Goal: Task Accomplishment & Management: Manage account settings

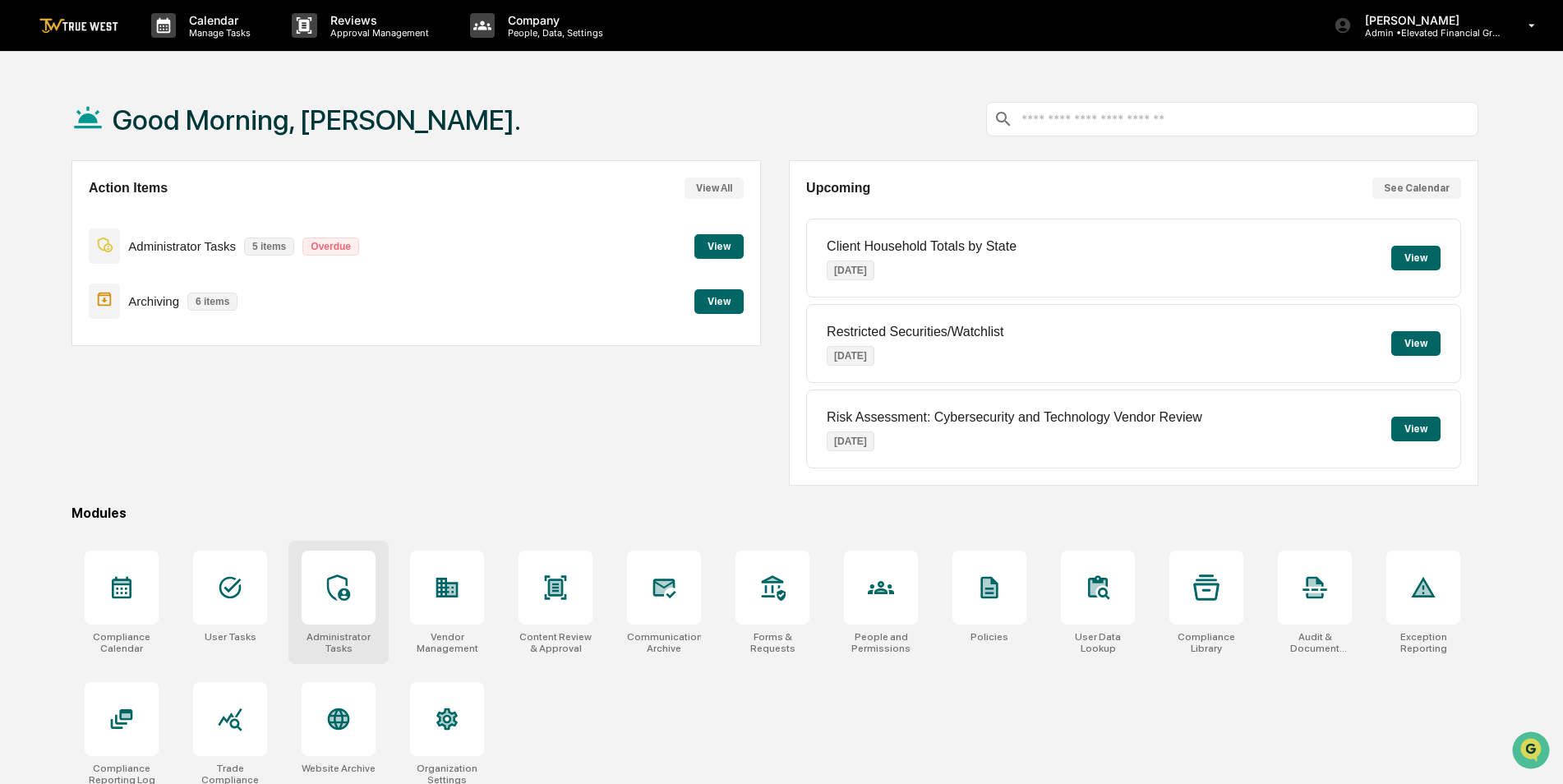
click at [331, 604] on div at bounding box center [339, 588] width 74 height 74
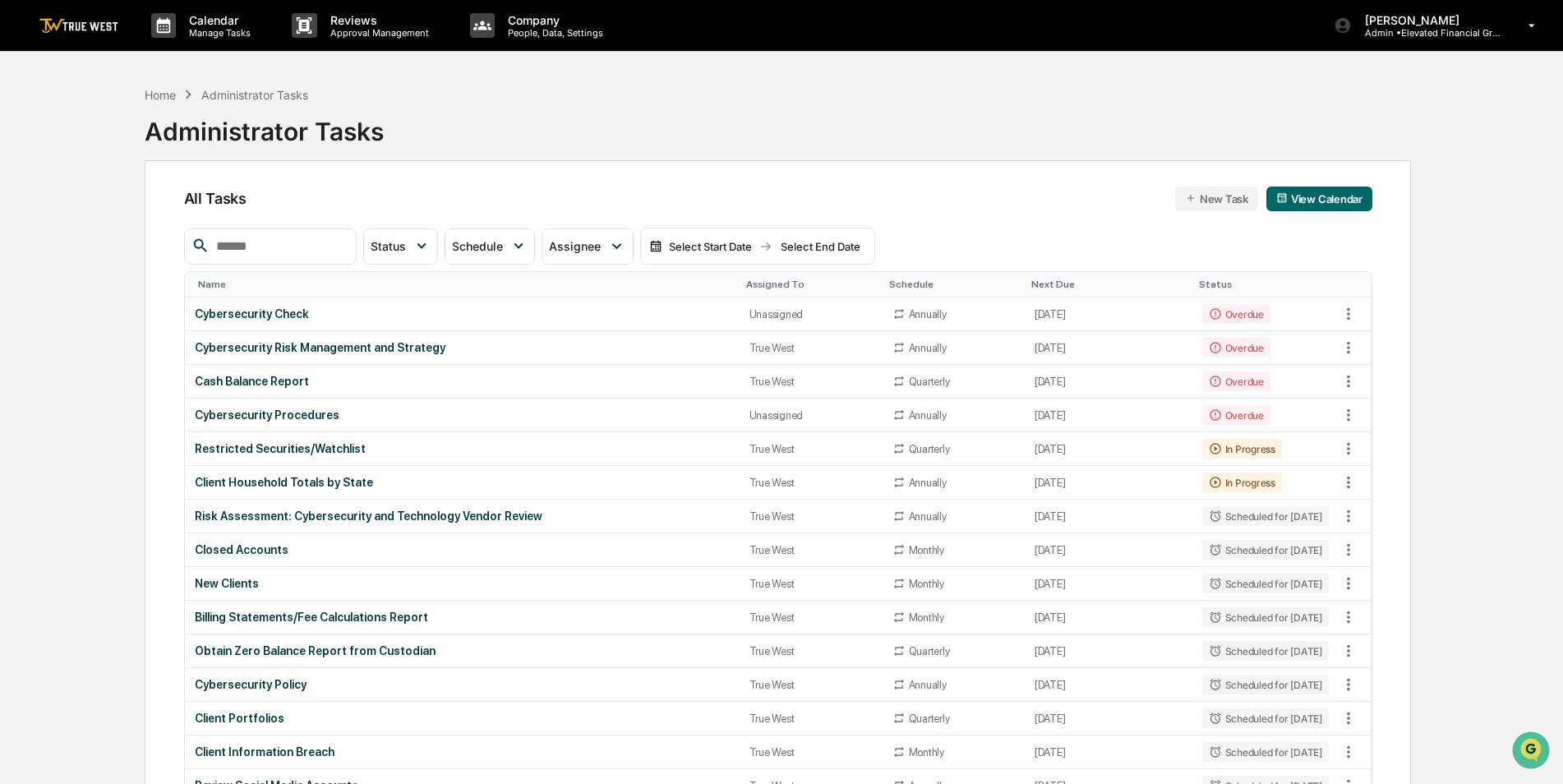
click at [319, 257] on div at bounding box center [270, 246] width 173 height 36
click at [319, 248] on input "text" at bounding box center [280, 246] width 140 height 21
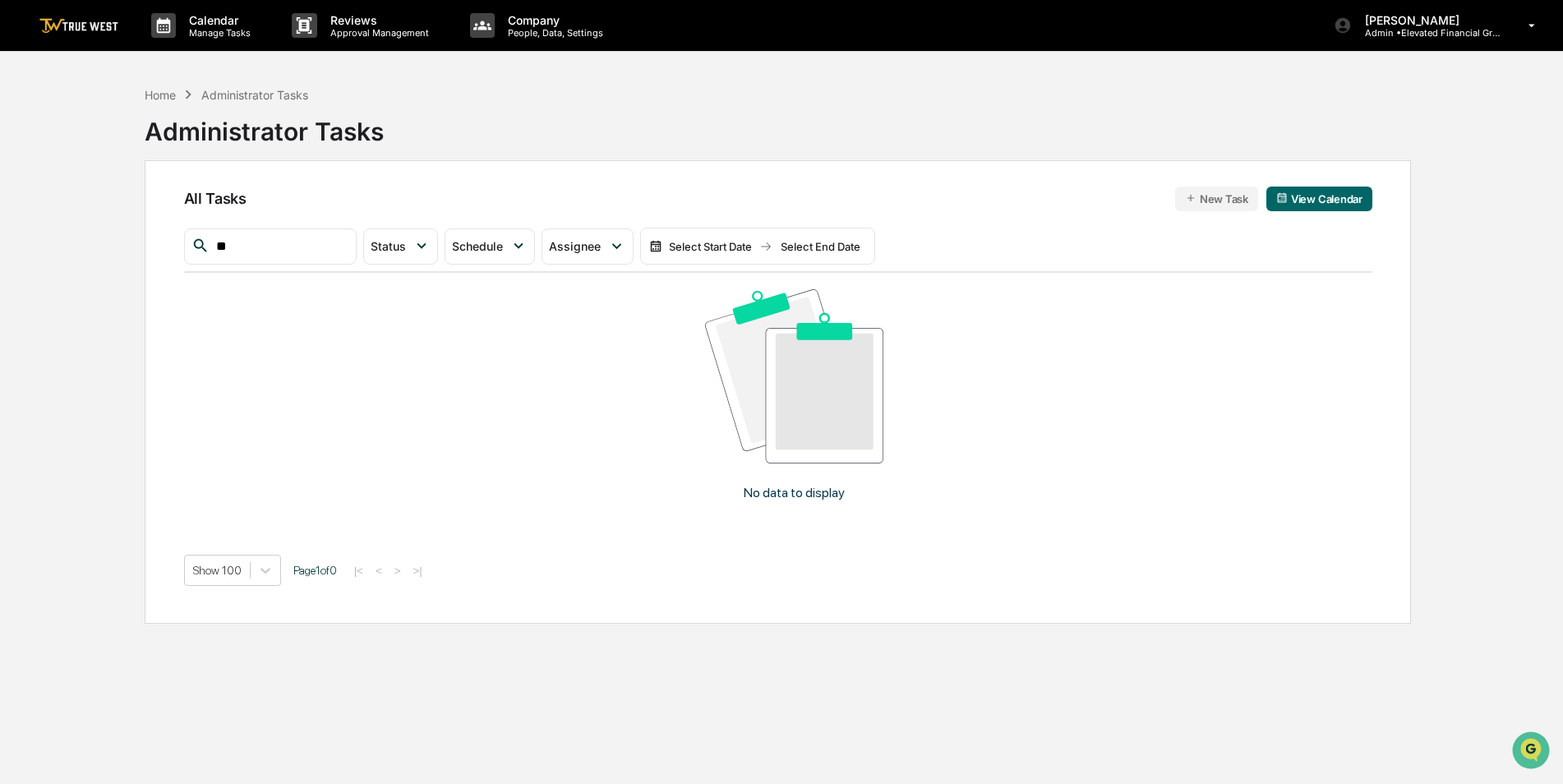
type input "*"
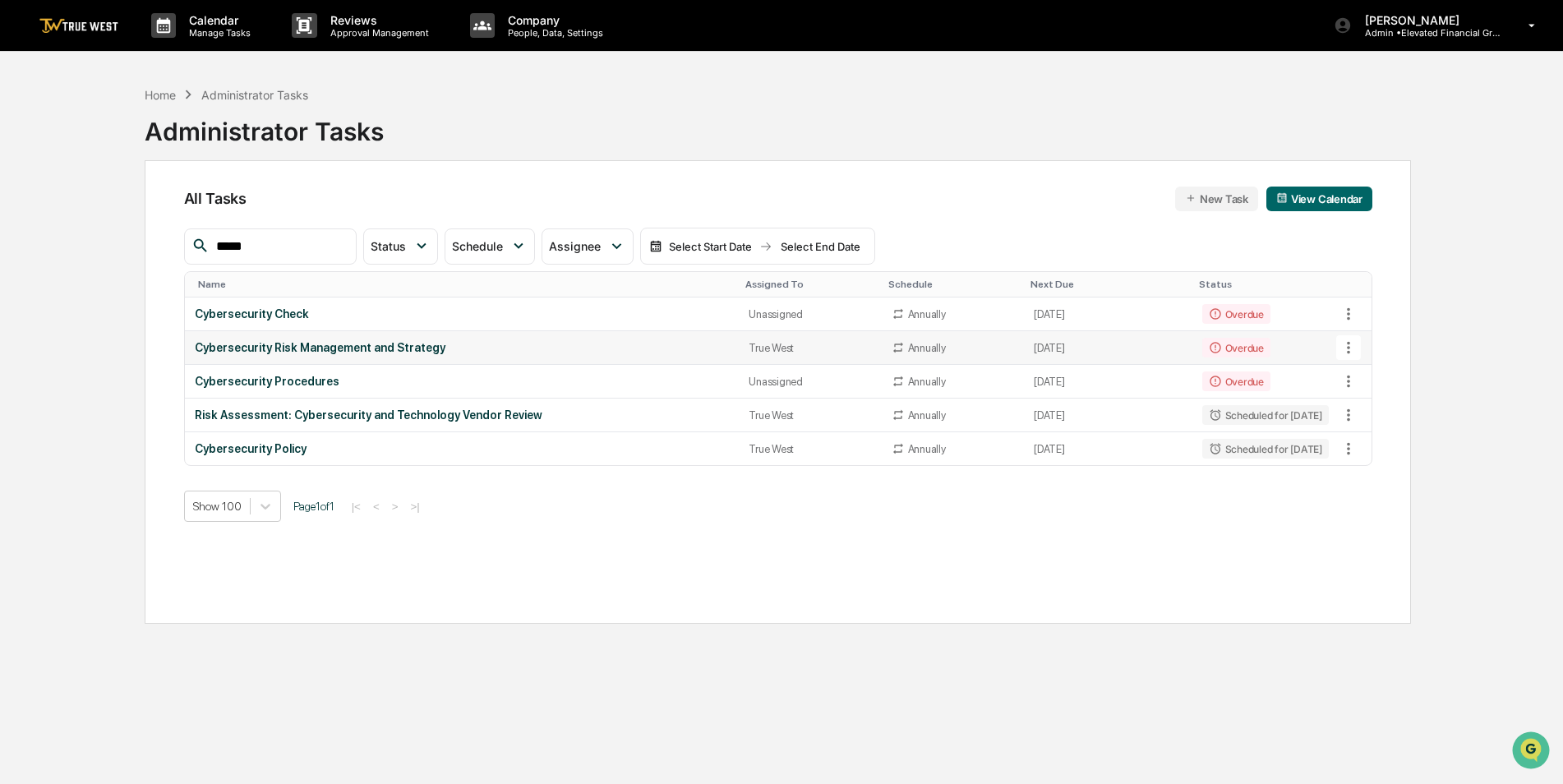
click at [1354, 344] on icon at bounding box center [1348, 347] width 18 height 18
click at [1374, 433] on li "Delete Task" at bounding box center [1410, 438] width 132 height 30
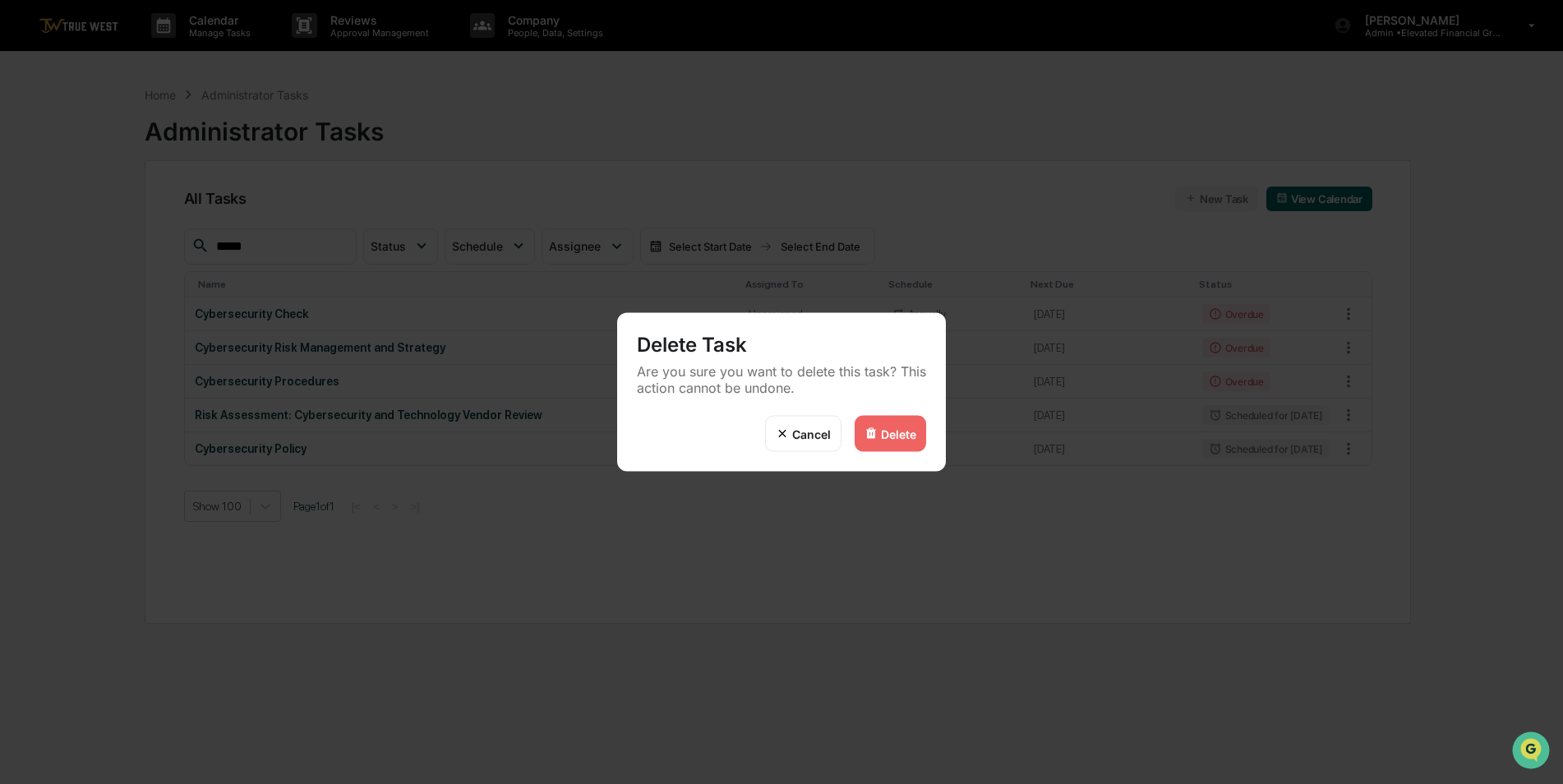
click at [895, 437] on div "Delete" at bounding box center [899, 433] width 35 height 14
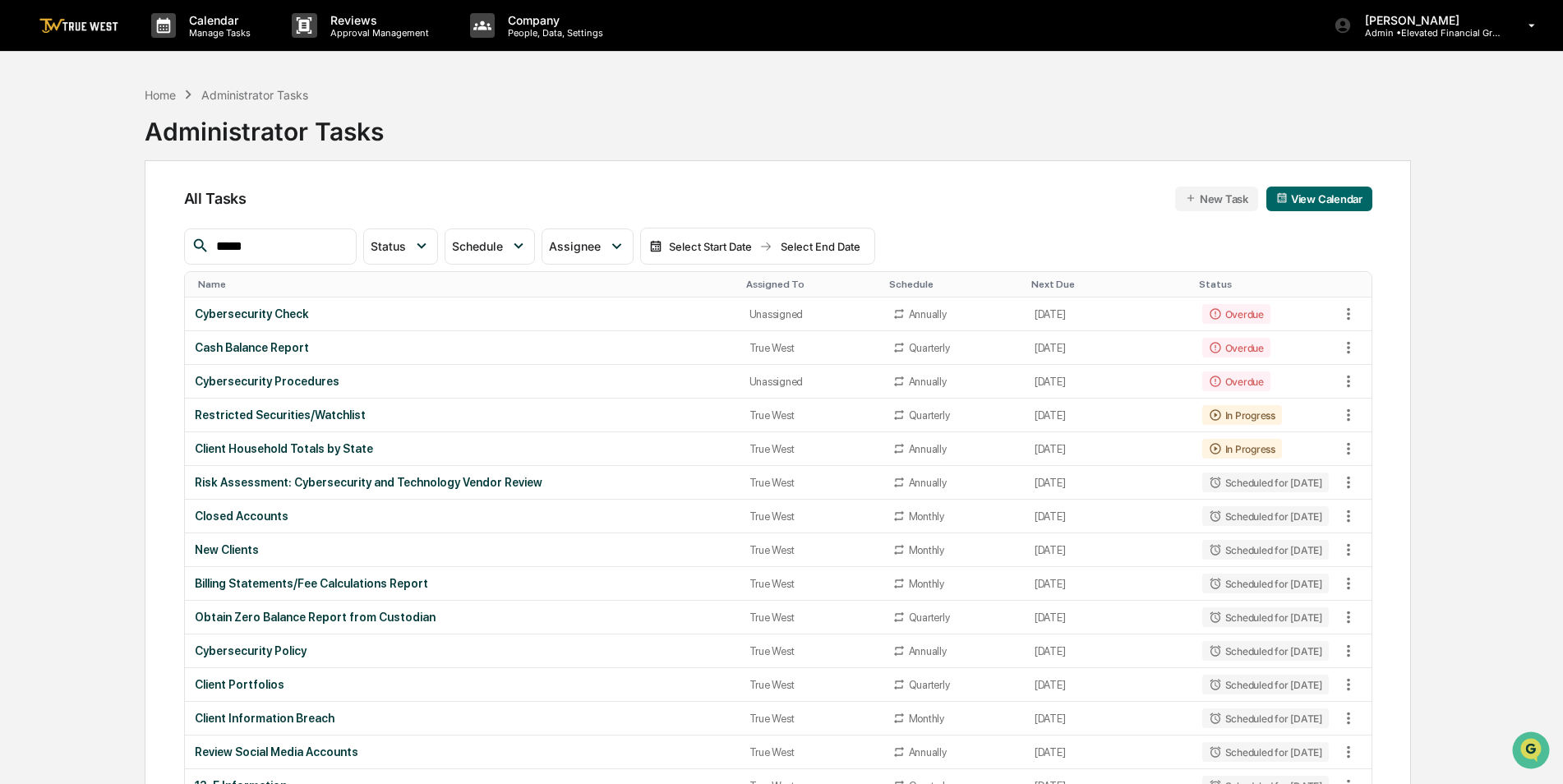
click at [274, 250] on input "*****" at bounding box center [280, 246] width 140 height 21
type input "*****"
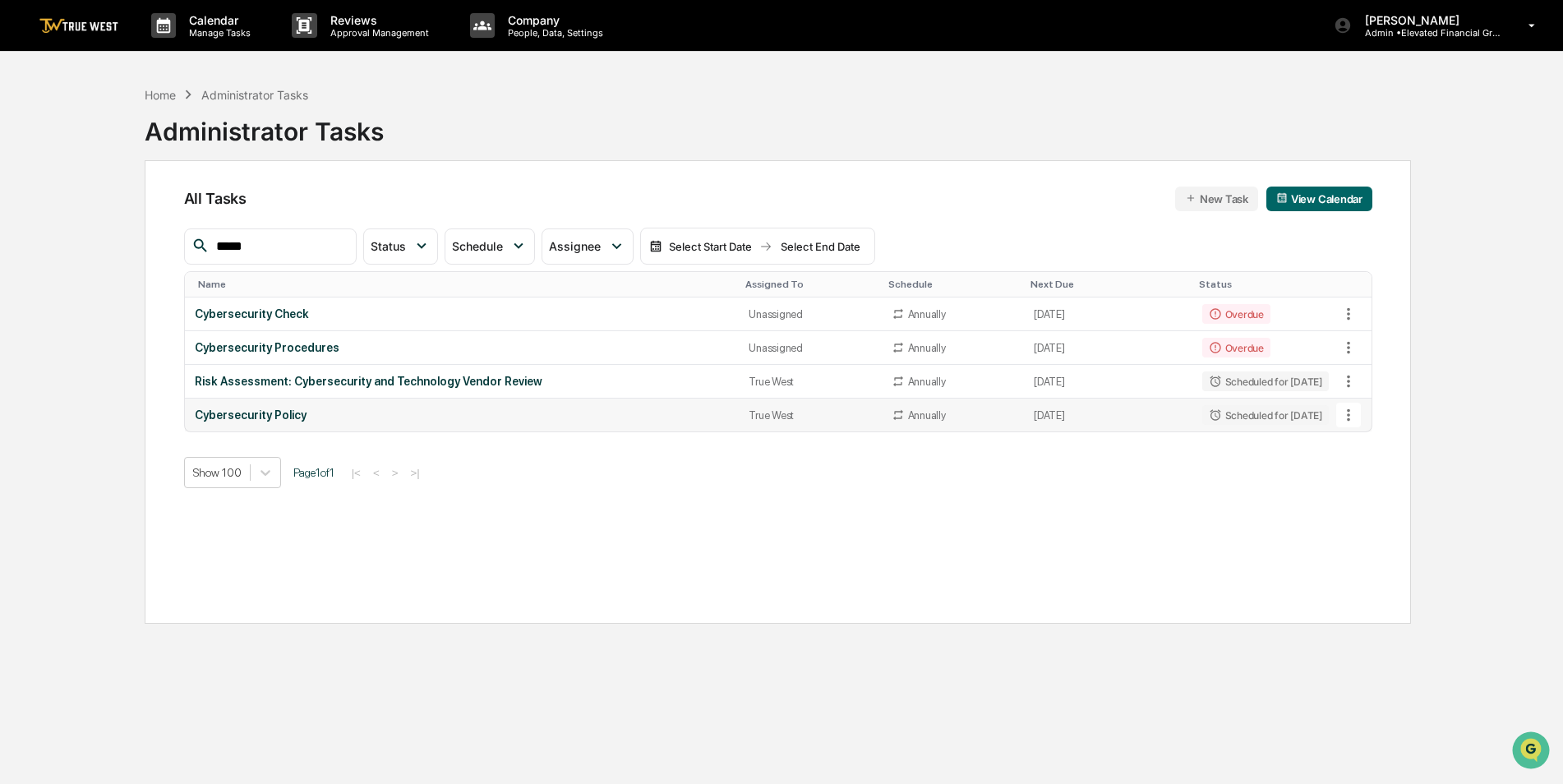
click at [1351, 418] on icon at bounding box center [1348, 415] width 18 height 18
click at [1377, 509] on li "Delete Task" at bounding box center [1410, 505] width 132 height 30
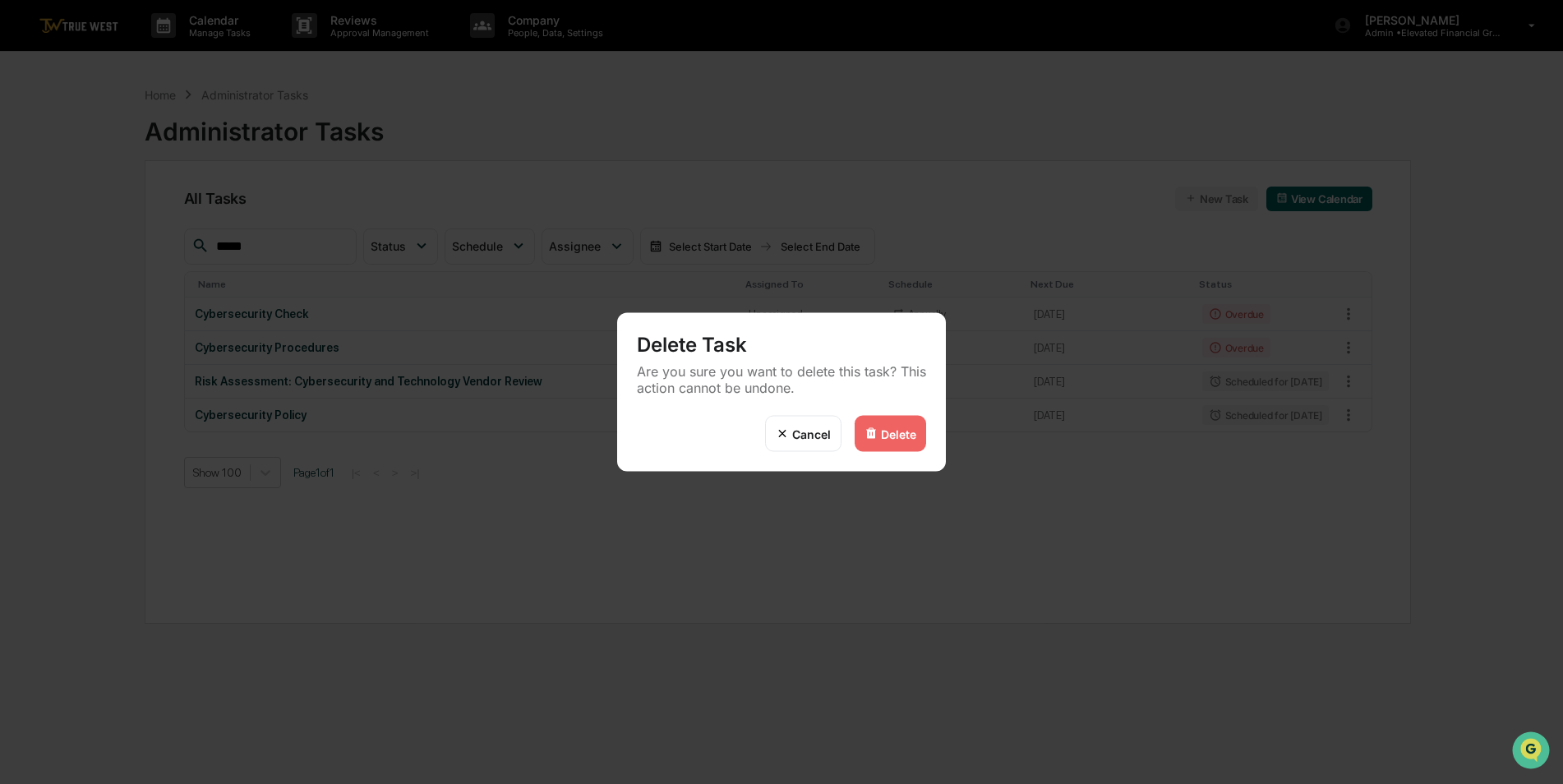
click at [900, 438] on div "Delete" at bounding box center [899, 433] width 35 height 14
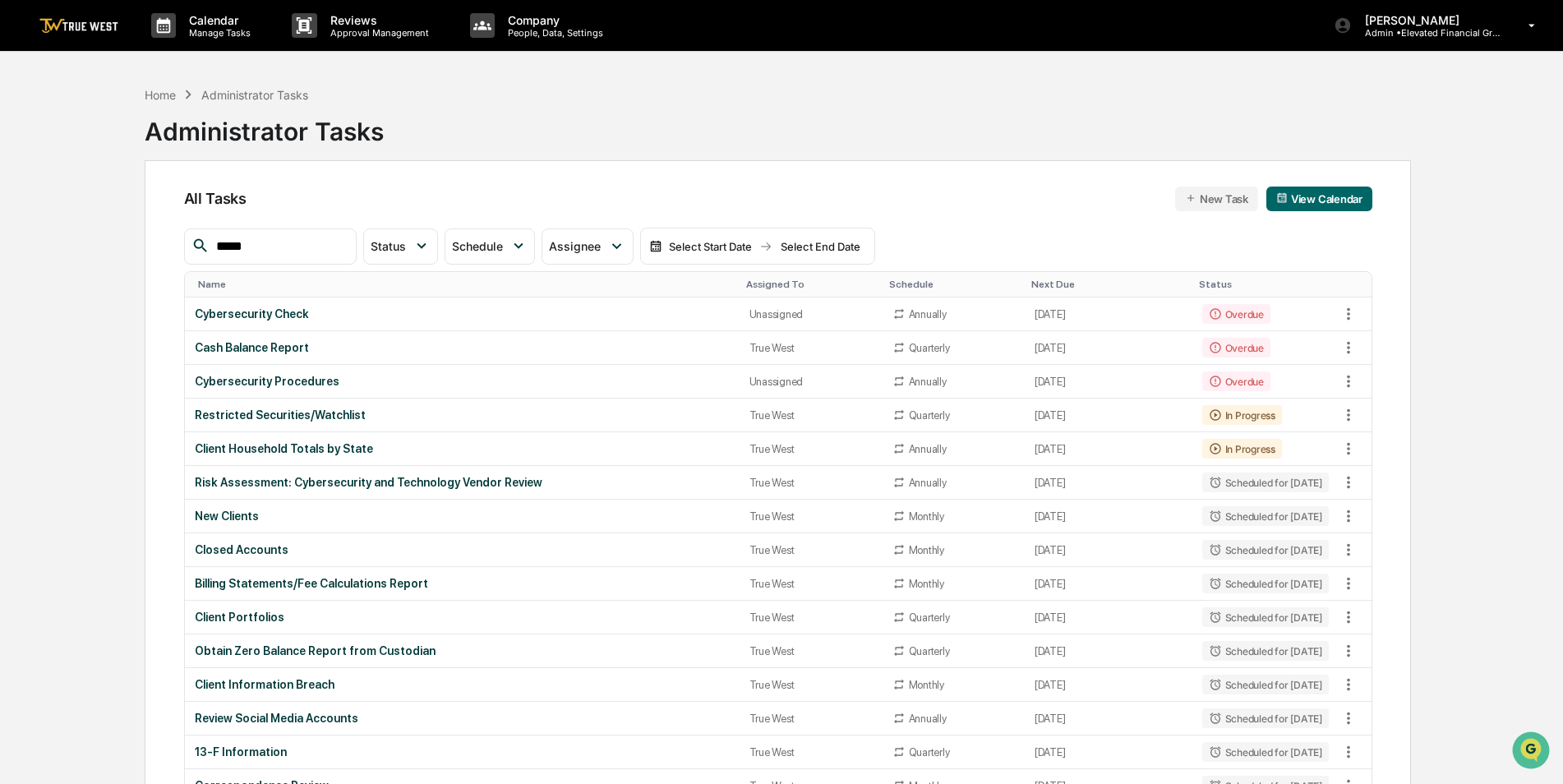
click at [755, 285] on div "Assigned To" at bounding box center [811, 284] width 130 height 12
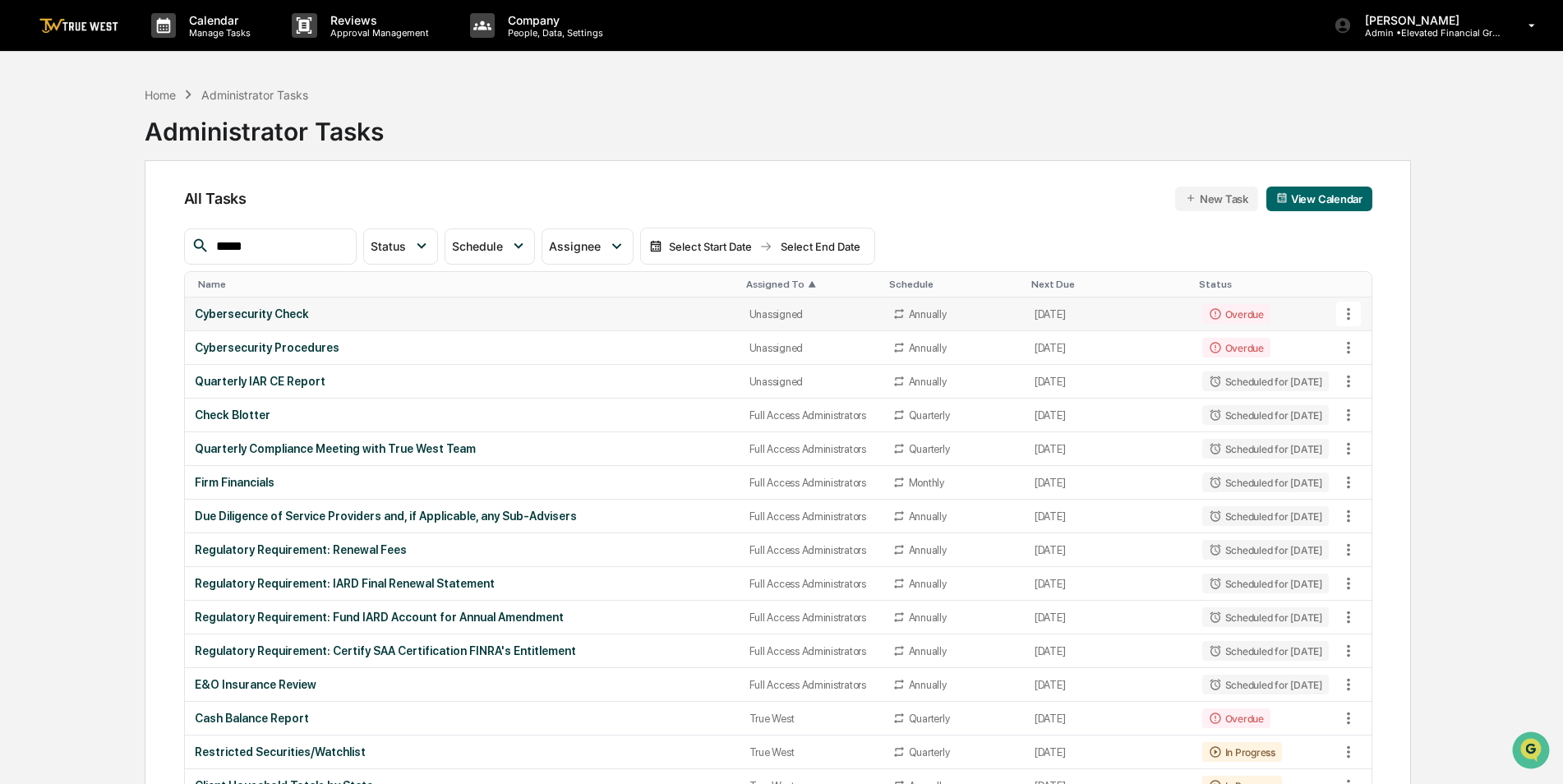
click at [603, 311] on div "Cybersecurity Check" at bounding box center [462, 314] width 535 height 13
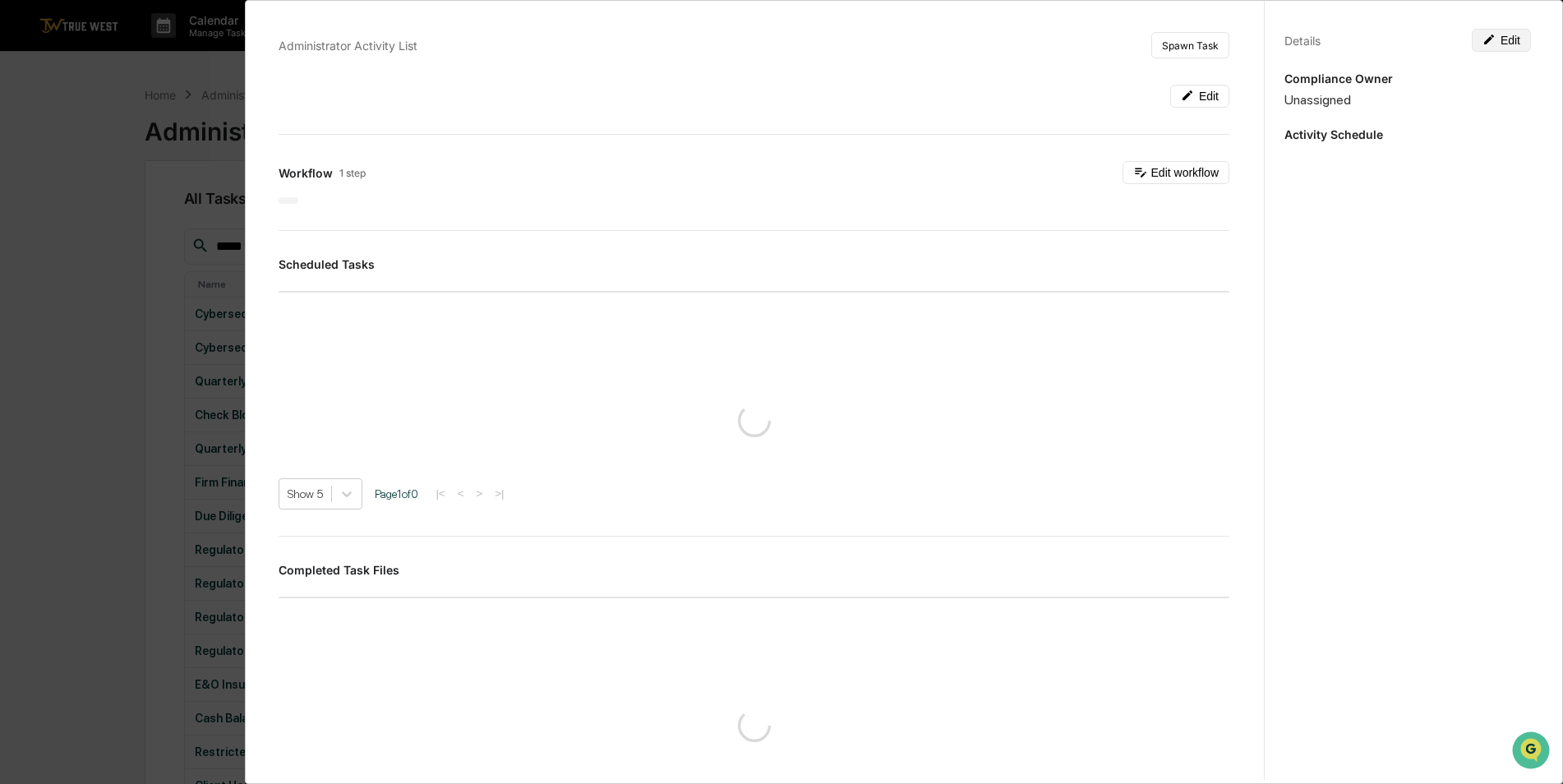
click at [1507, 42] on button "Edit" at bounding box center [1501, 40] width 59 height 23
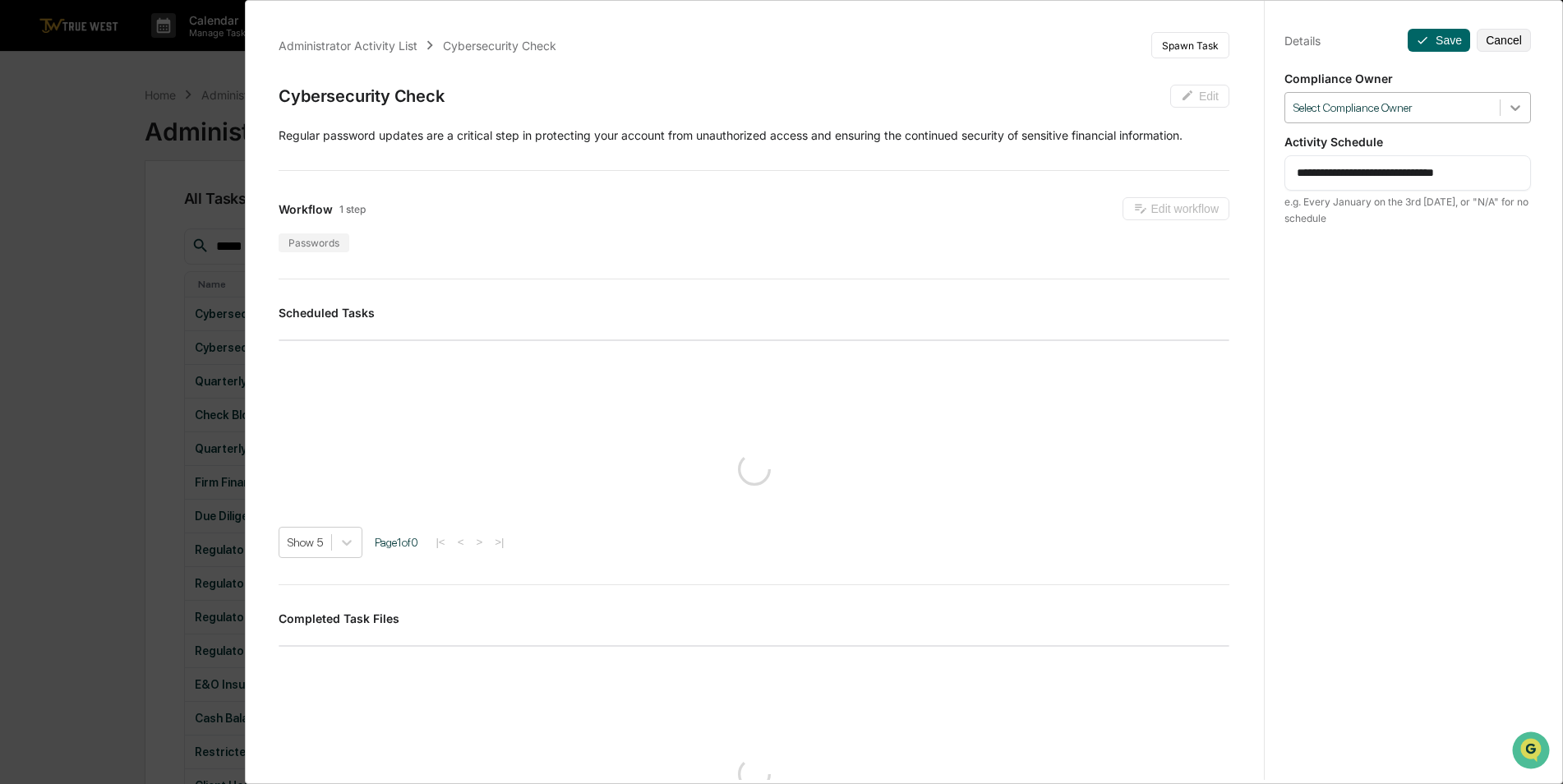
click at [1510, 111] on icon at bounding box center [1515, 107] width 16 height 16
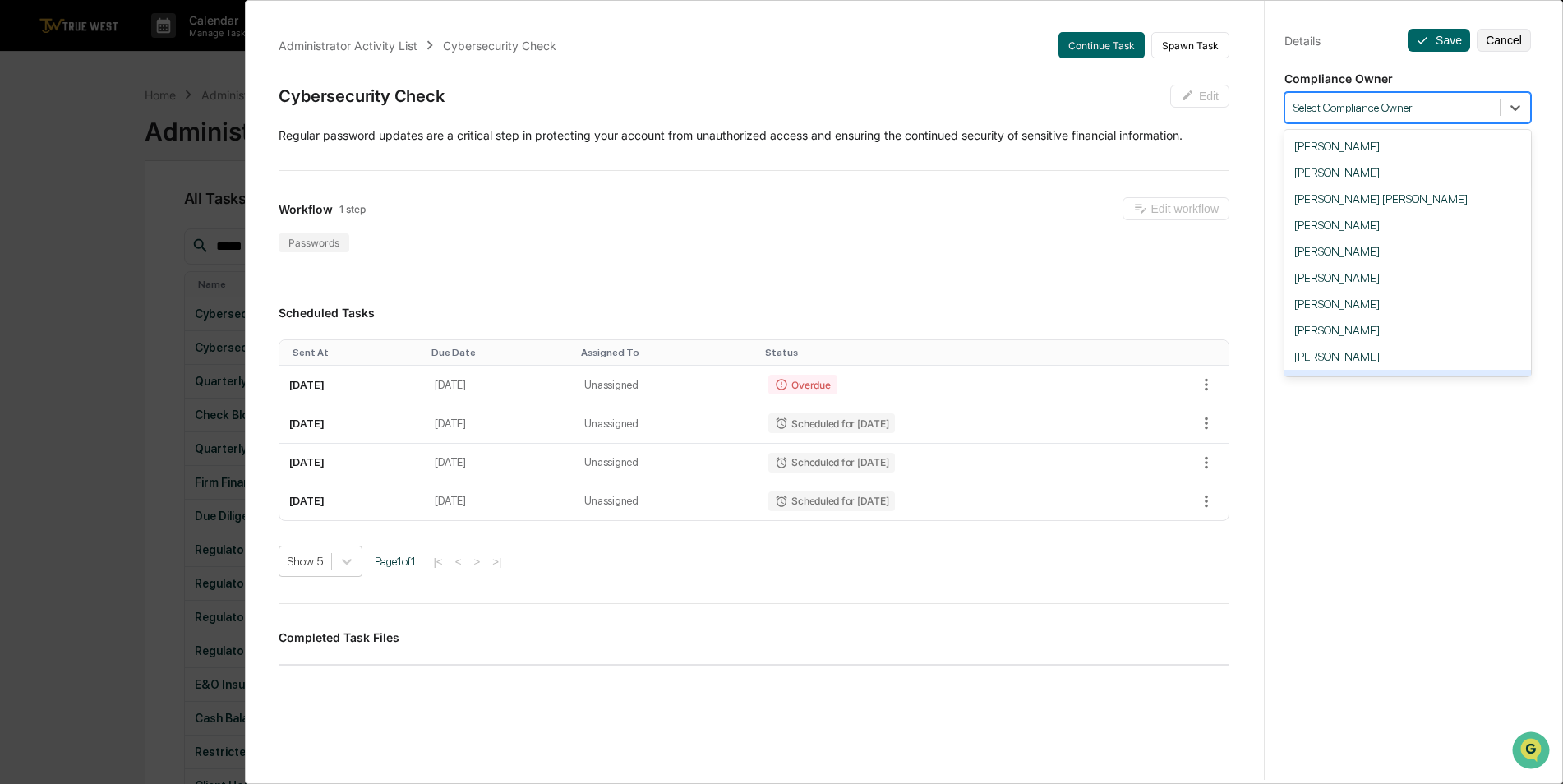
scroll to position [128, 0]
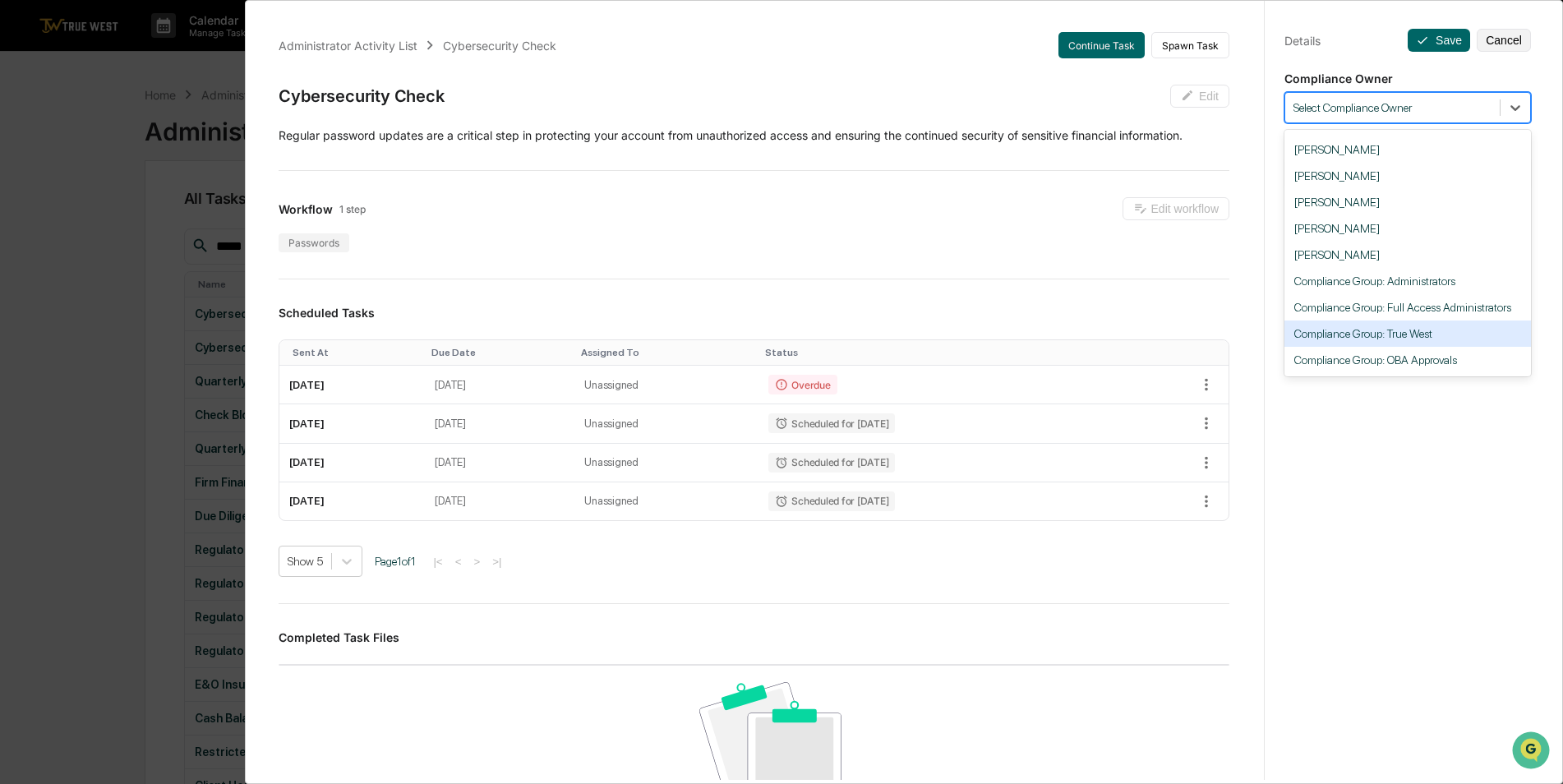
click at [1437, 341] on div "Compliance Group: True West" at bounding box center [1408, 333] width 246 height 26
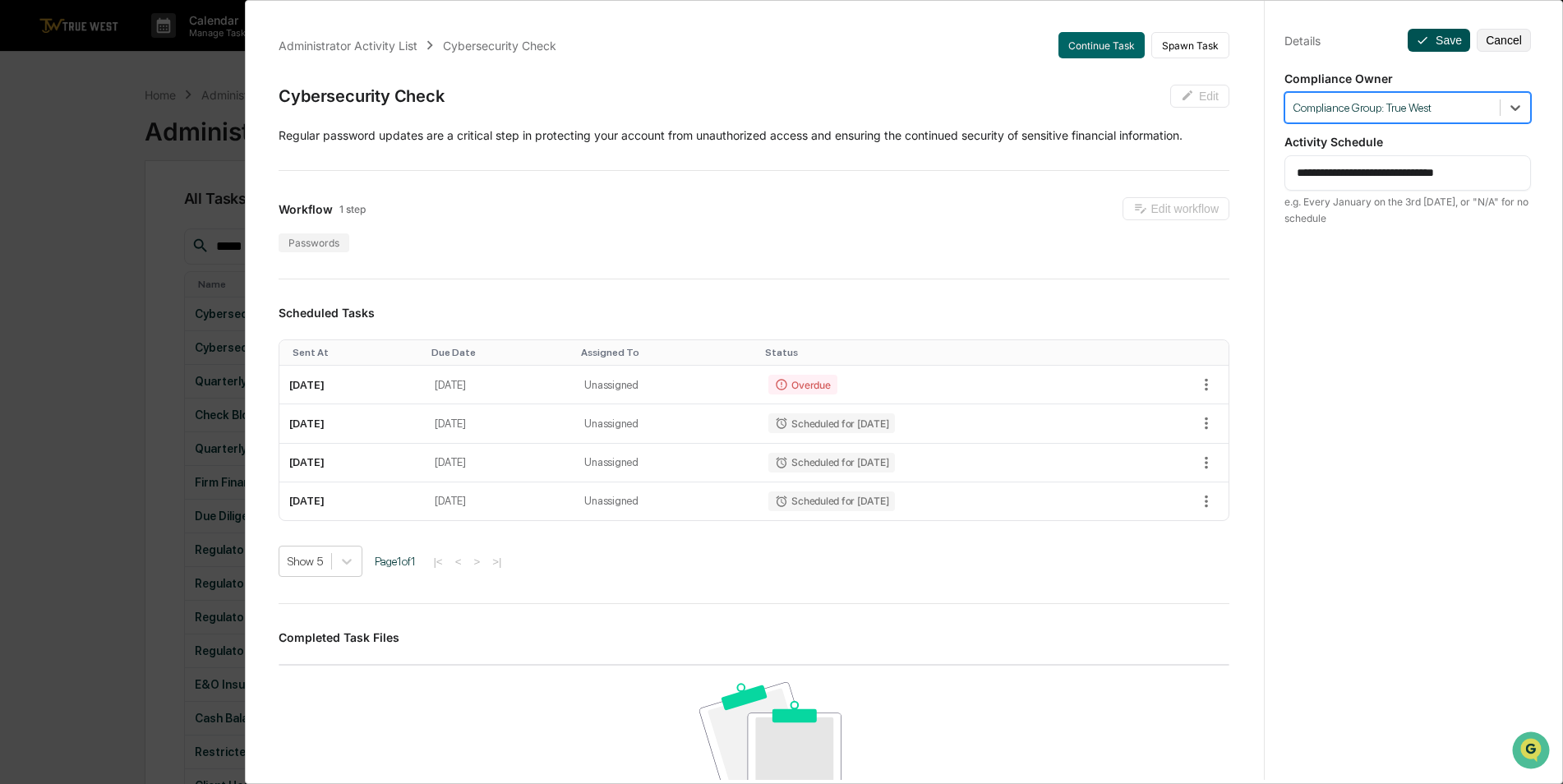
click at [1433, 40] on button "Save" at bounding box center [1439, 40] width 62 height 23
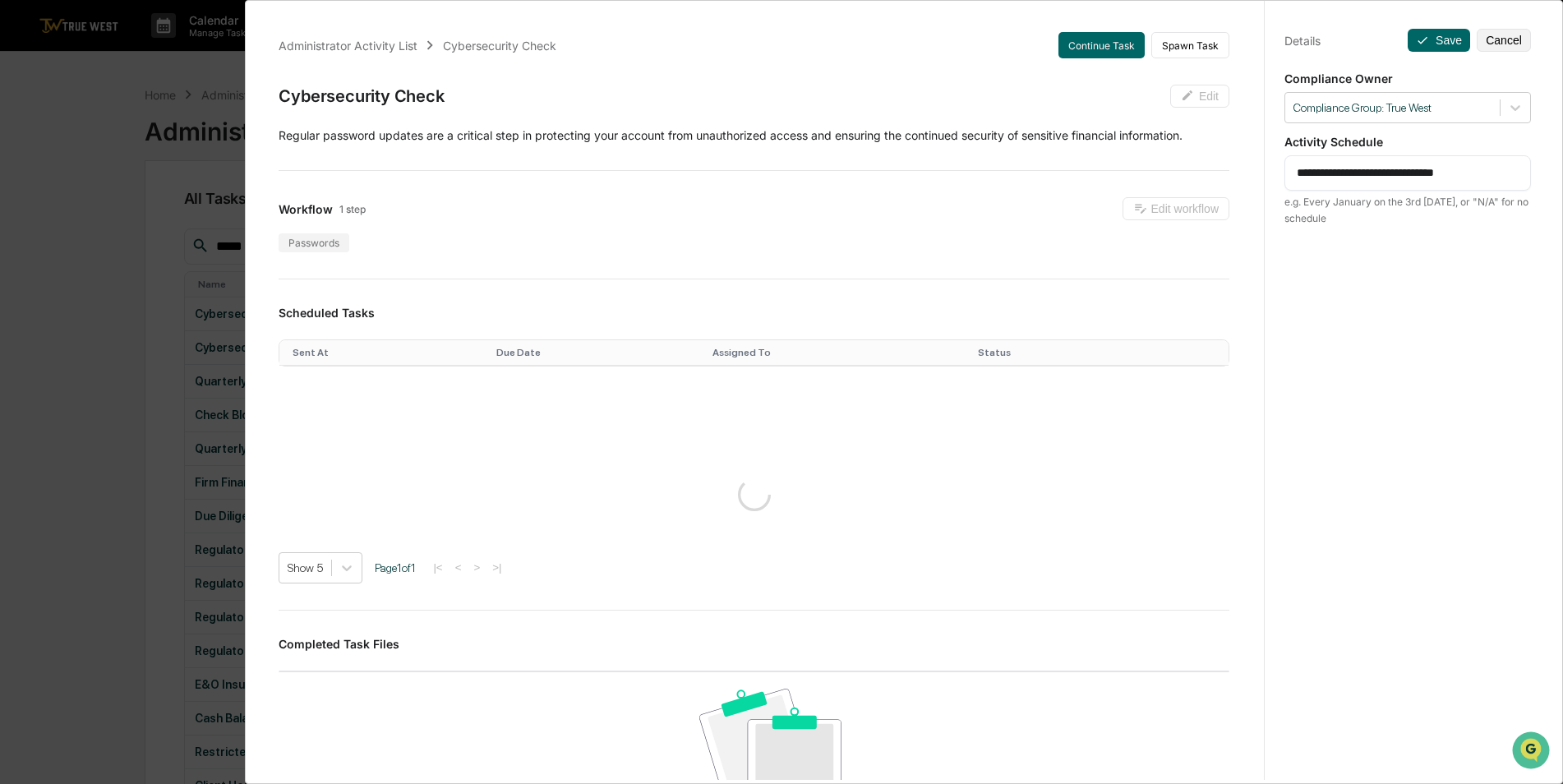
click at [97, 249] on div "**********" at bounding box center [782, 392] width 1563 height 784
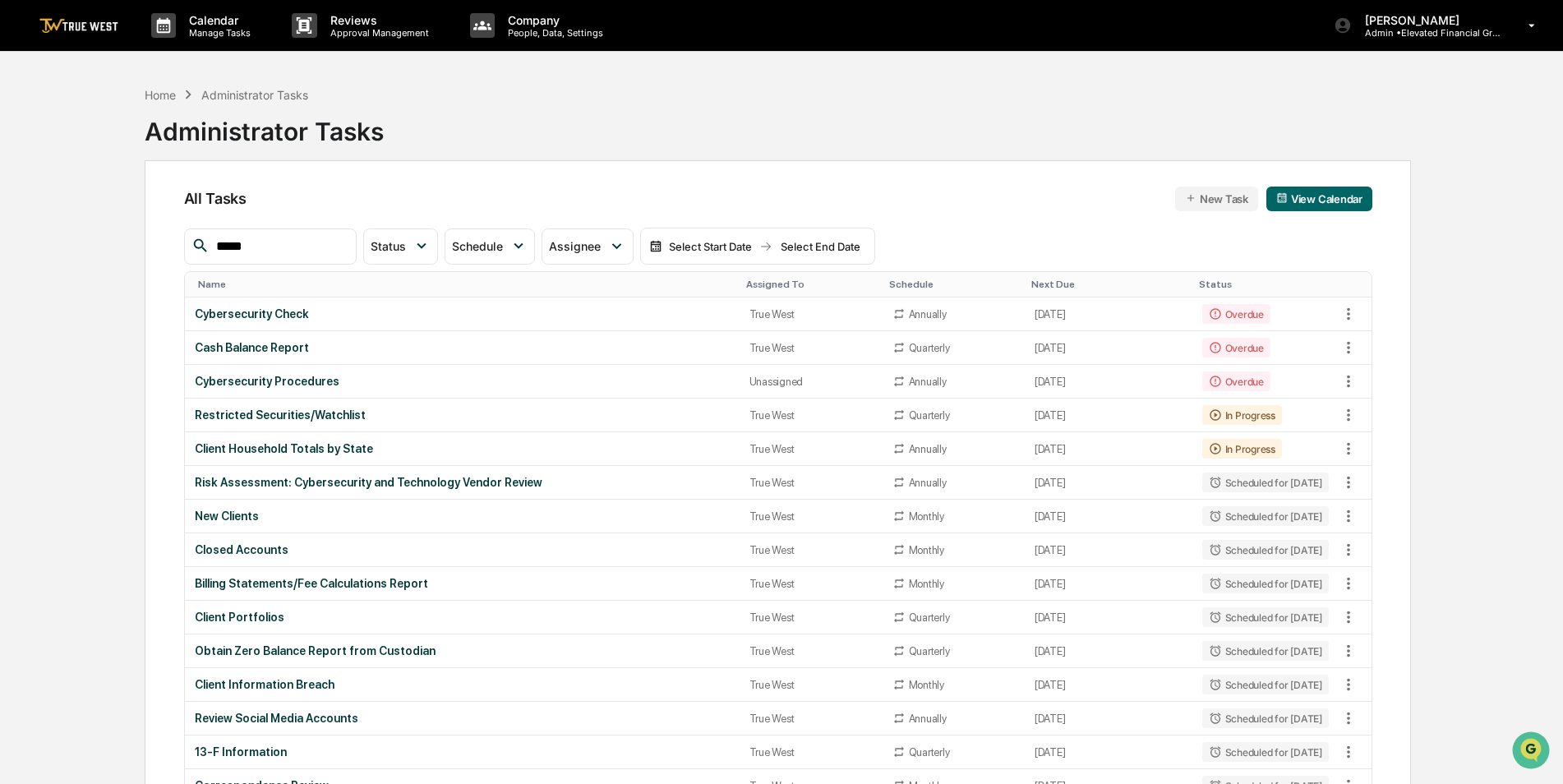
click at [746, 282] on div "Assigned To" at bounding box center [811, 284] width 130 height 12
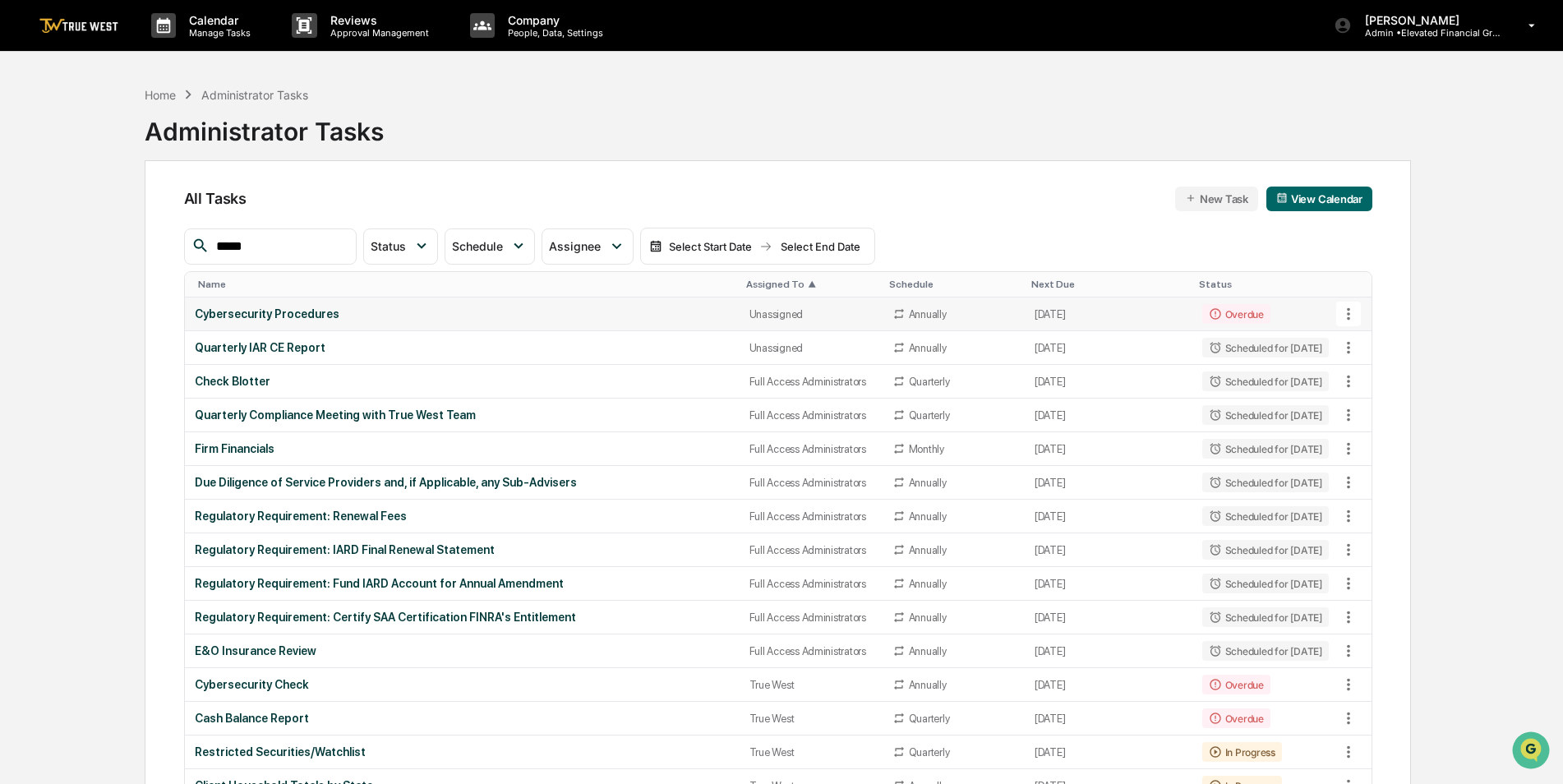
click at [720, 313] on td "Cybersecurity Procedures" at bounding box center [462, 314] width 555 height 34
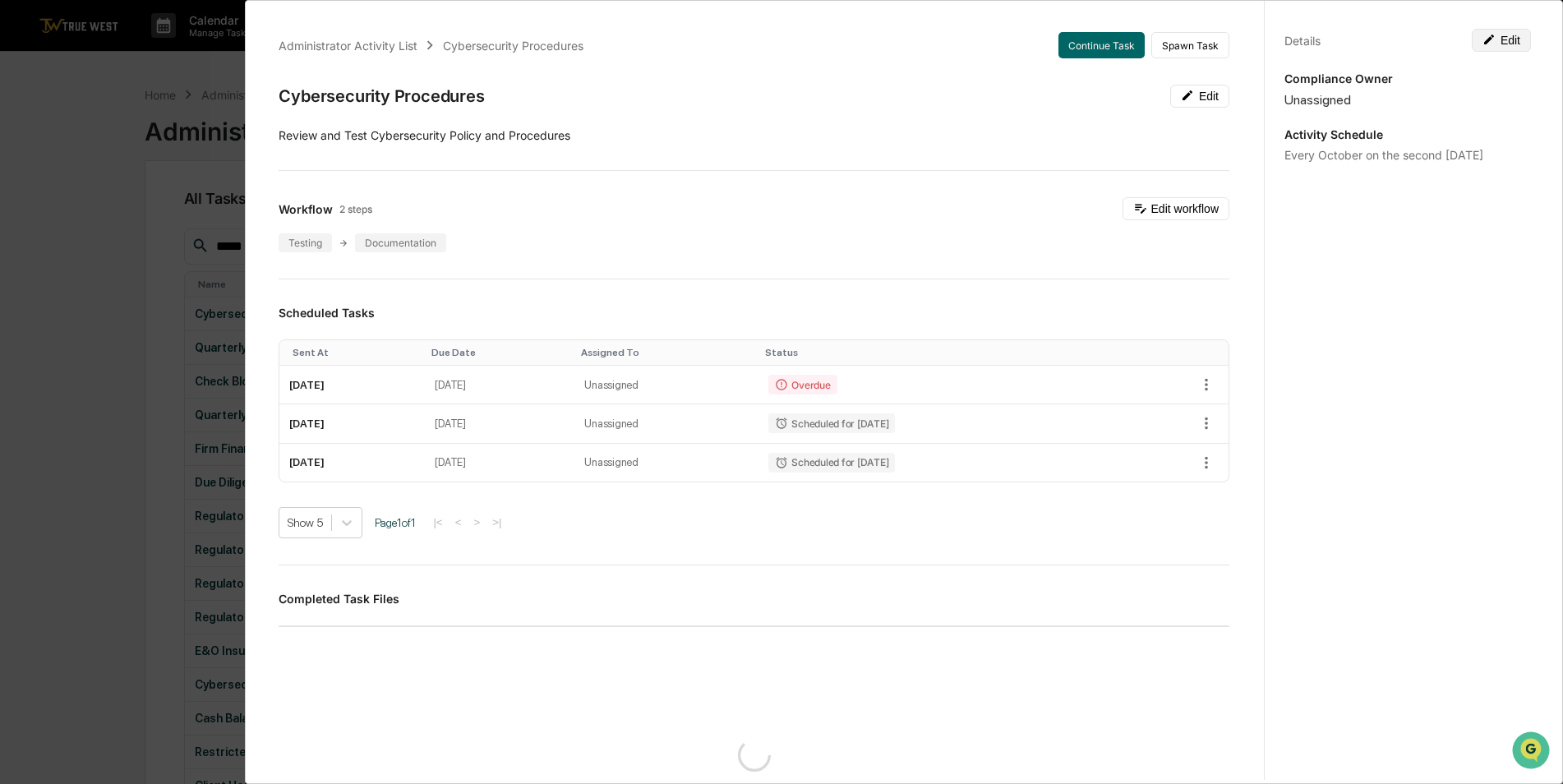
click at [1512, 46] on button "Edit" at bounding box center [1501, 40] width 59 height 23
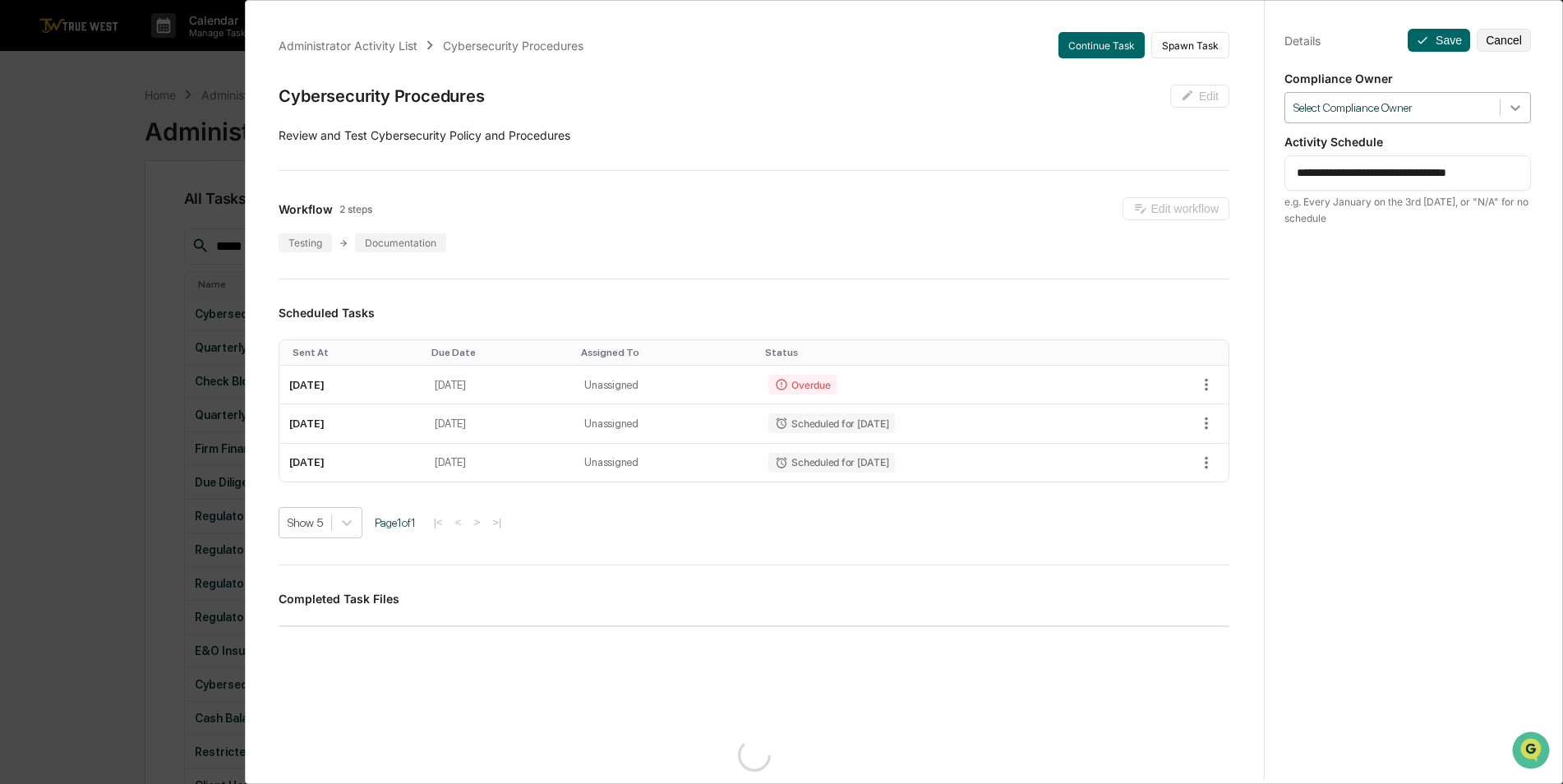
click at [1521, 115] on div at bounding box center [1515, 107] width 30 height 30
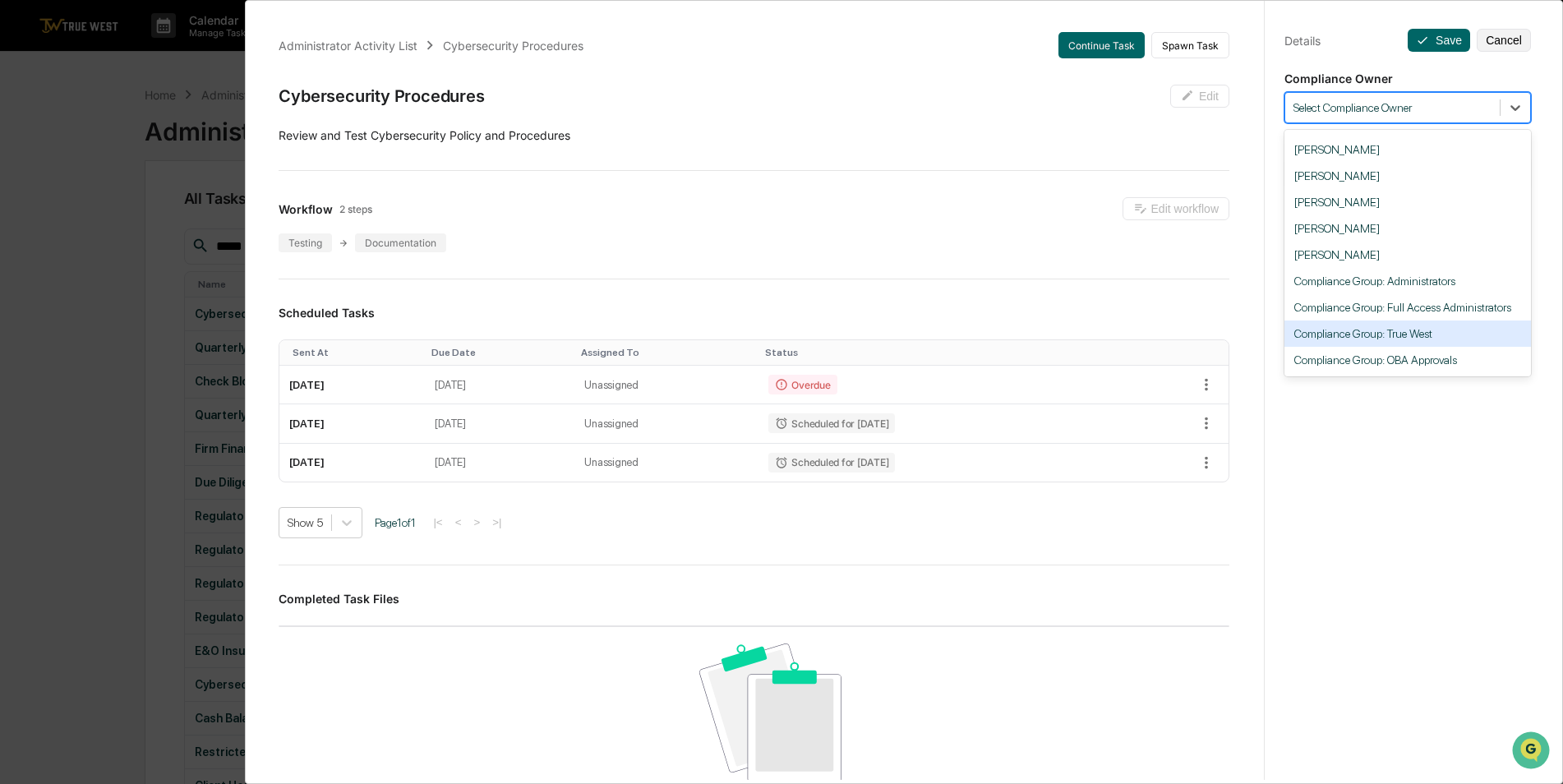
click at [1432, 342] on div "Compliance Group: True West" at bounding box center [1408, 333] width 246 height 26
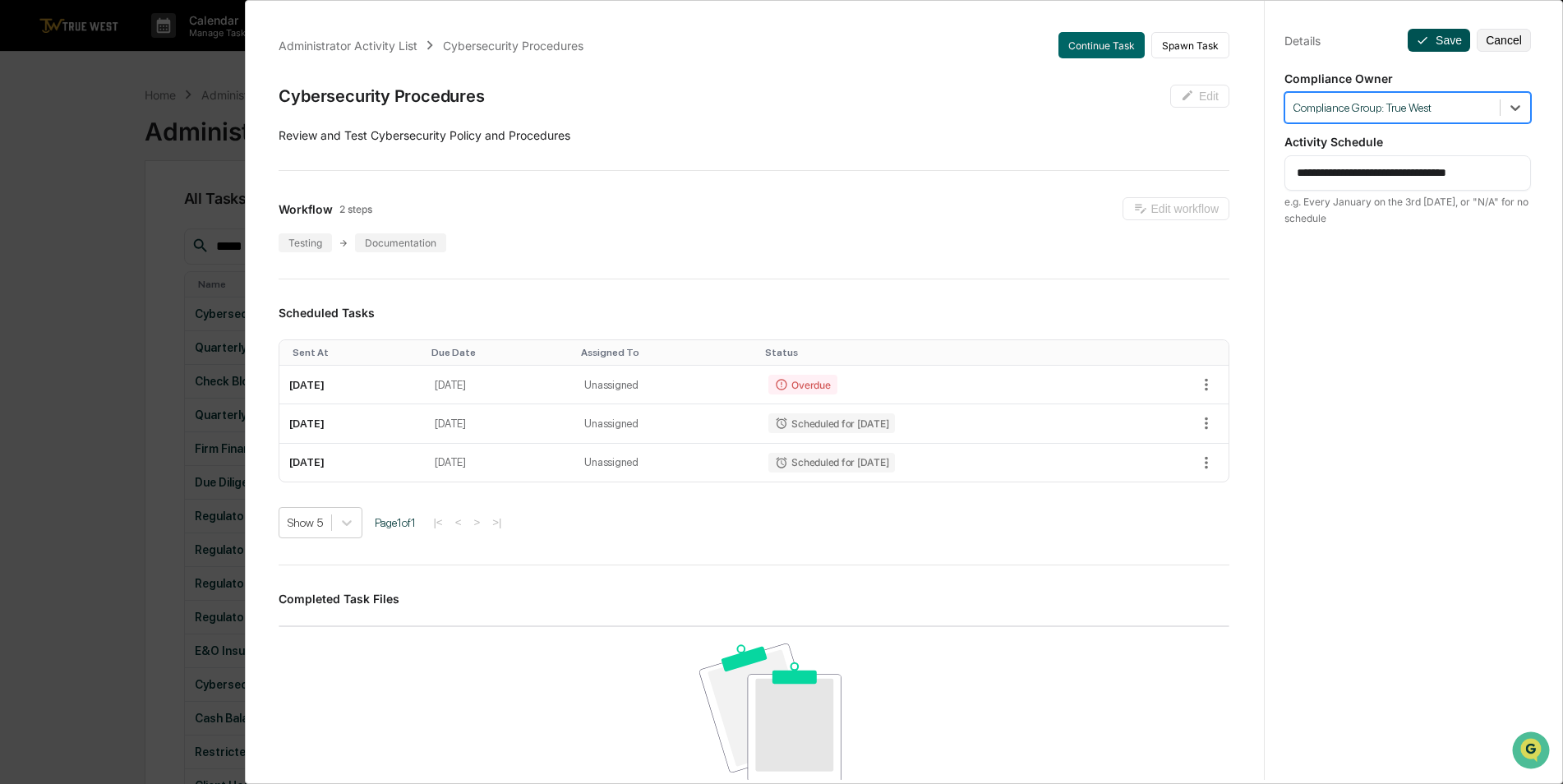
click at [1440, 40] on button "Save" at bounding box center [1439, 40] width 62 height 23
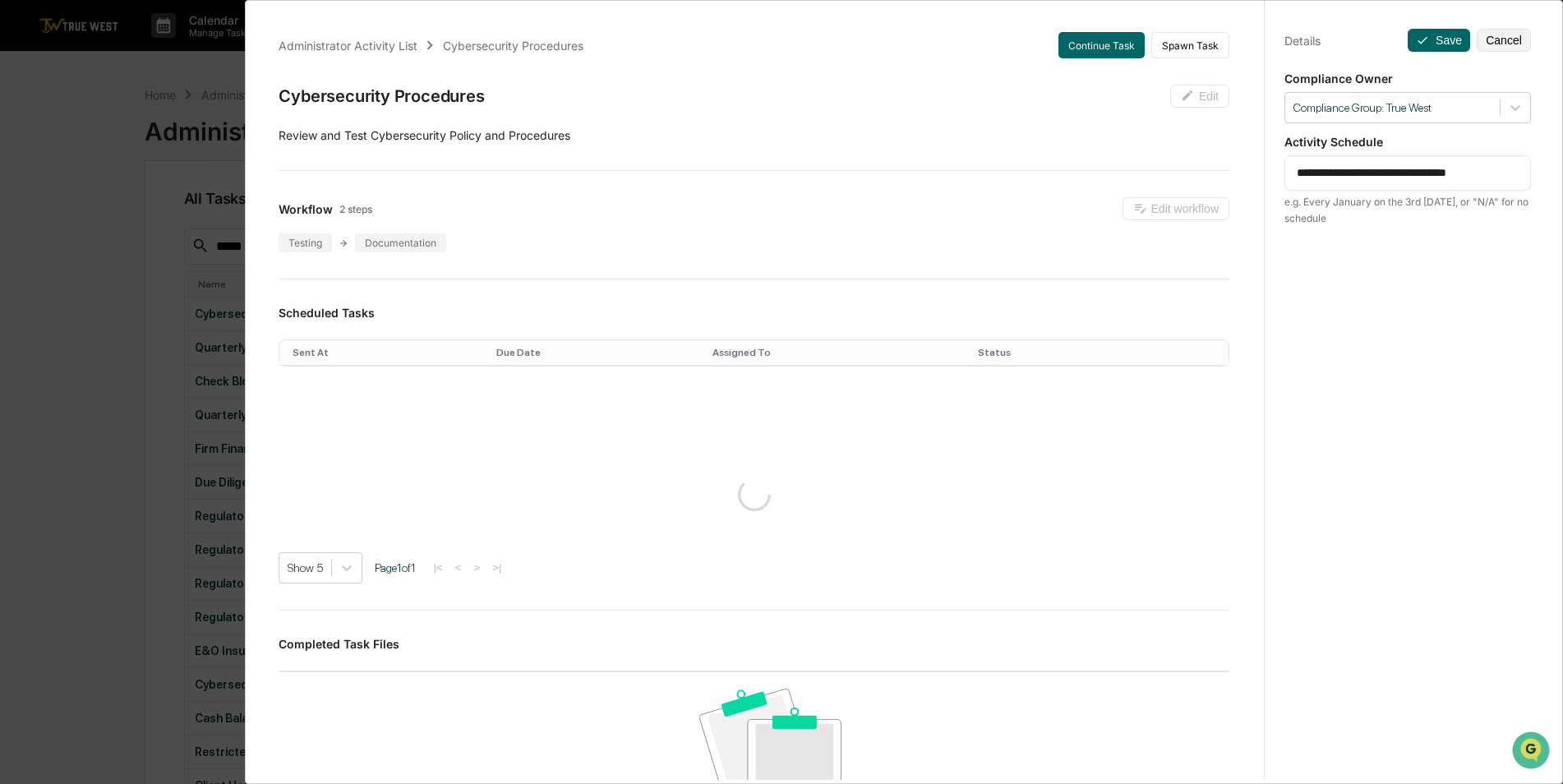
click at [83, 255] on div "**********" at bounding box center [782, 392] width 1563 height 784
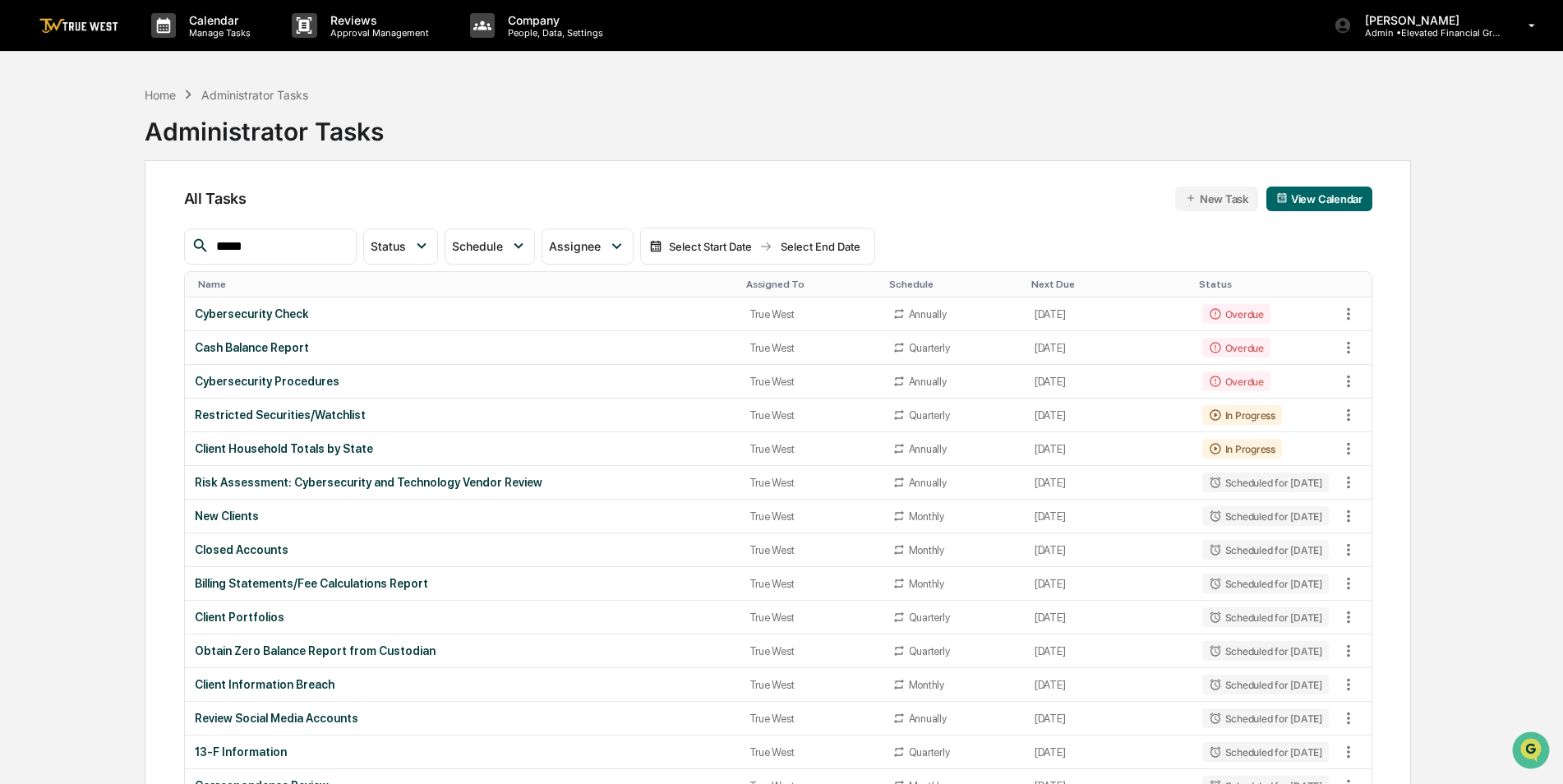
click at [748, 281] on div "Assigned To" at bounding box center [811, 284] width 130 height 12
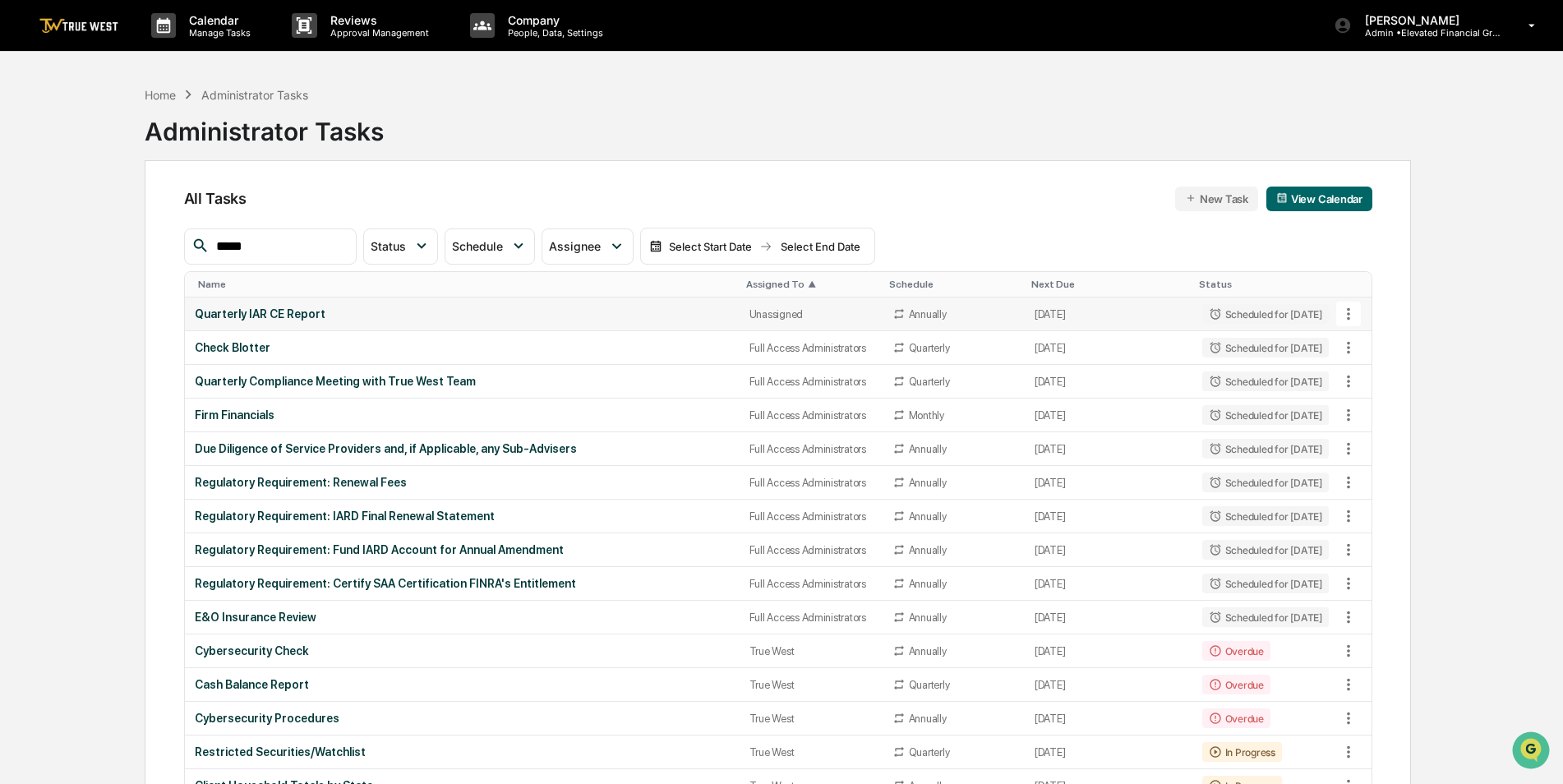
click at [696, 309] on div "Quarterly IAR CE Report" at bounding box center [462, 314] width 535 height 13
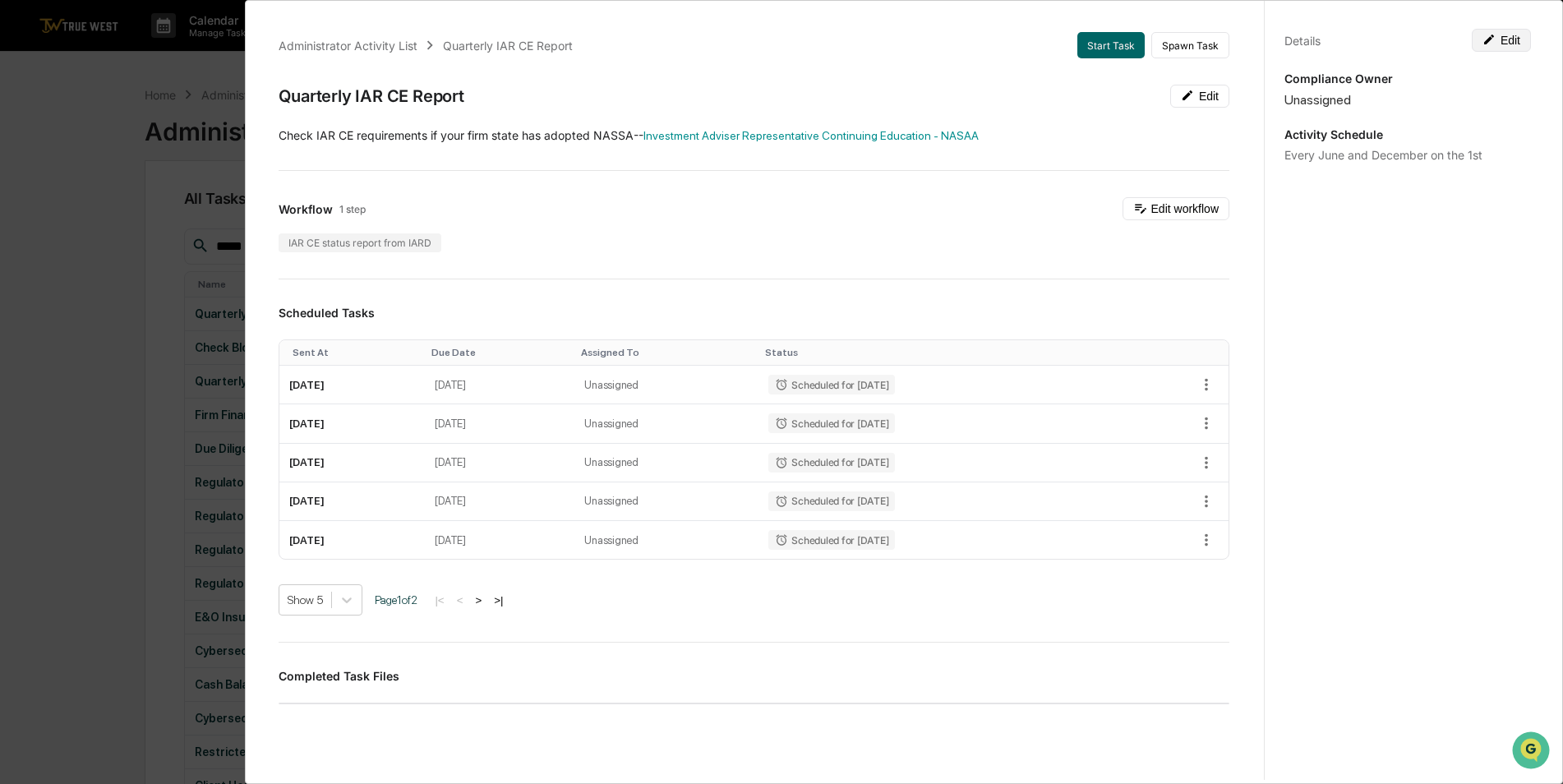
click at [1500, 41] on button "Edit" at bounding box center [1501, 40] width 59 height 23
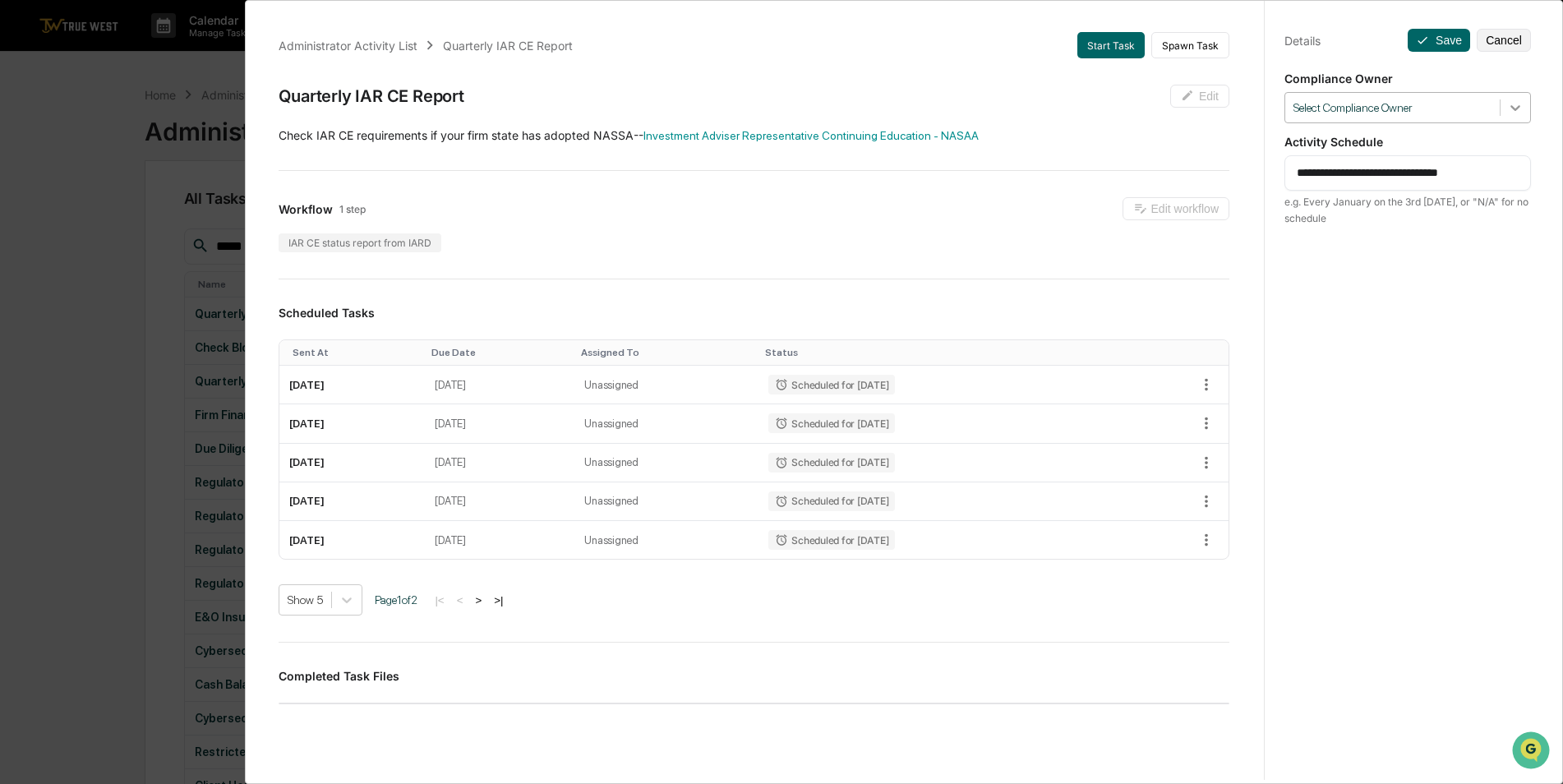
click at [1511, 108] on icon at bounding box center [1516, 108] width 10 height 6
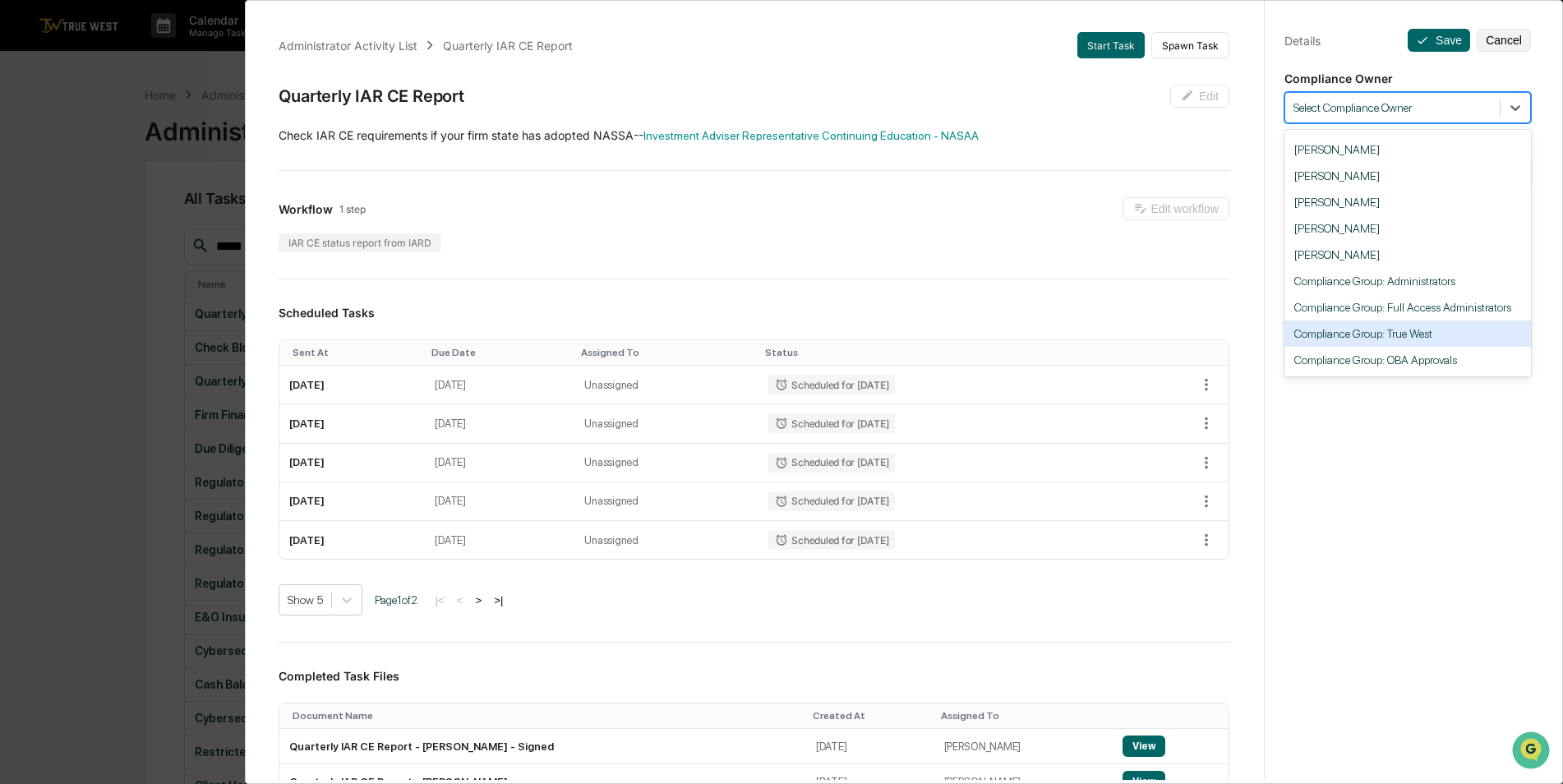
click at [1400, 335] on div "Compliance Group: True West" at bounding box center [1408, 333] width 246 height 26
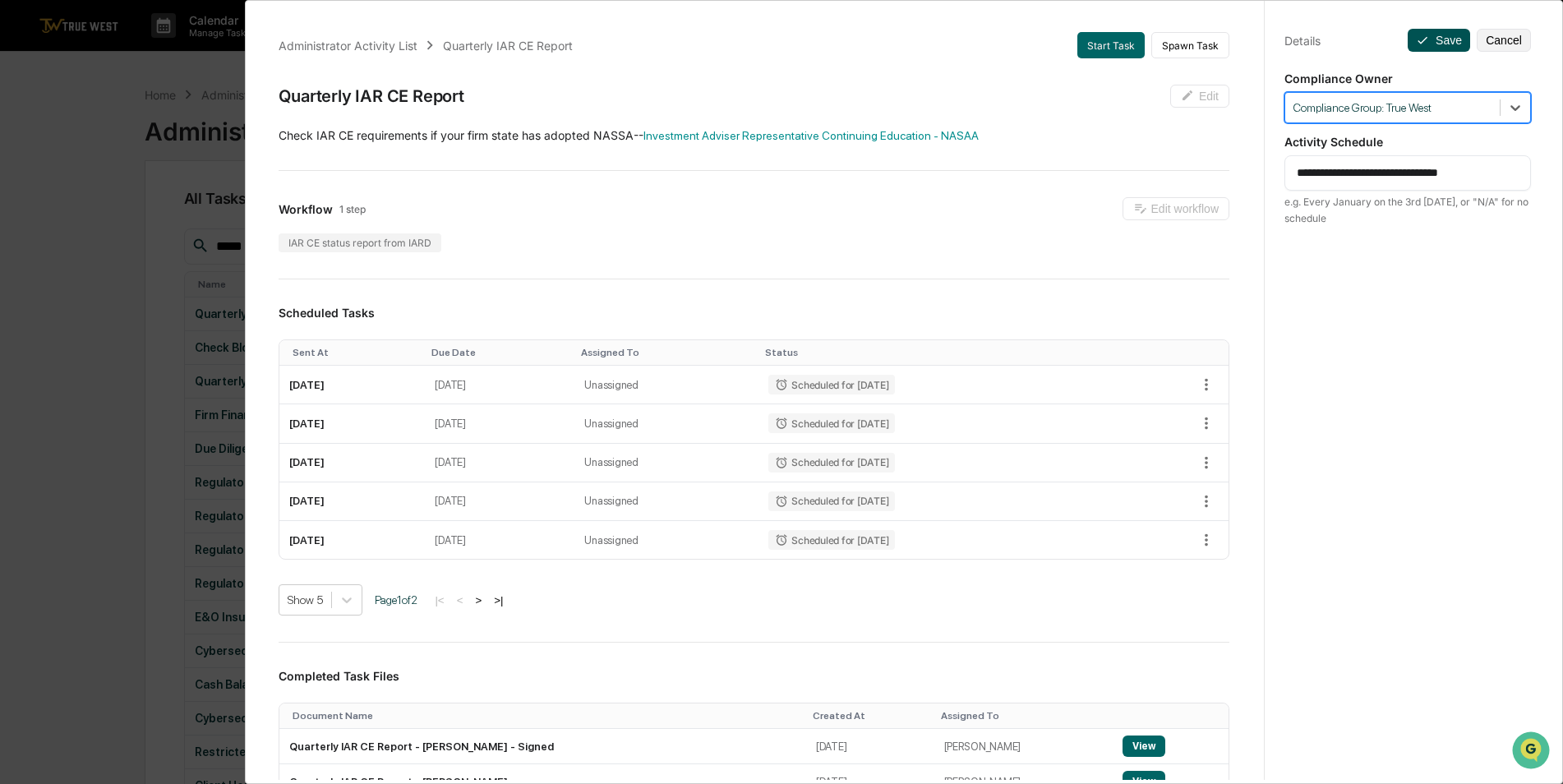
click at [1421, 40] on icon at bounding box center [1423, 40] width 13 height 13
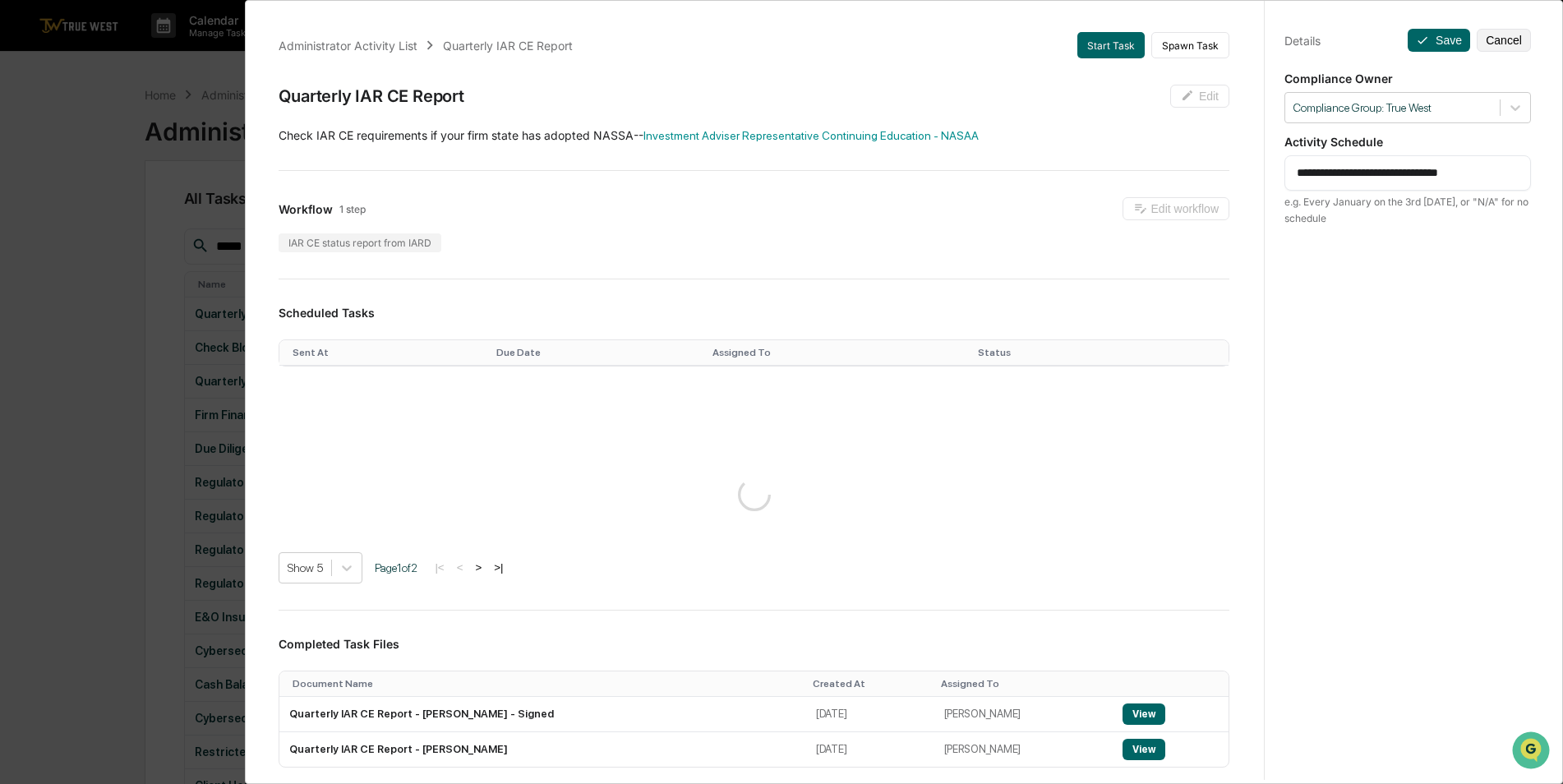
click at [128, 228] on div "**********" at bounding box center [782, 392] width 1563 height 784
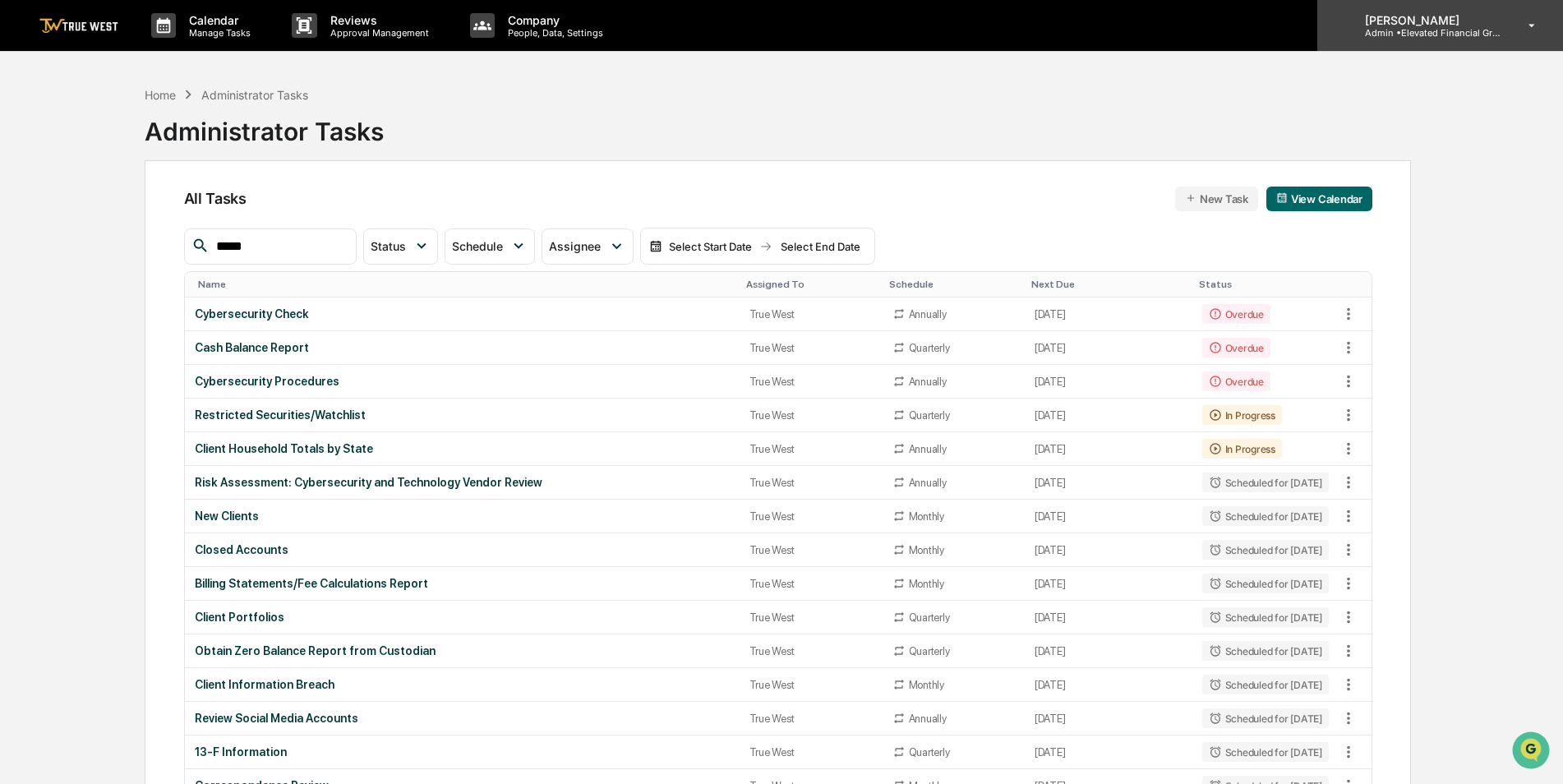
click at [1445, 31] on p "Admin • Elevated Financial Group" at bounding box center [1428, 33] width 153 height 12
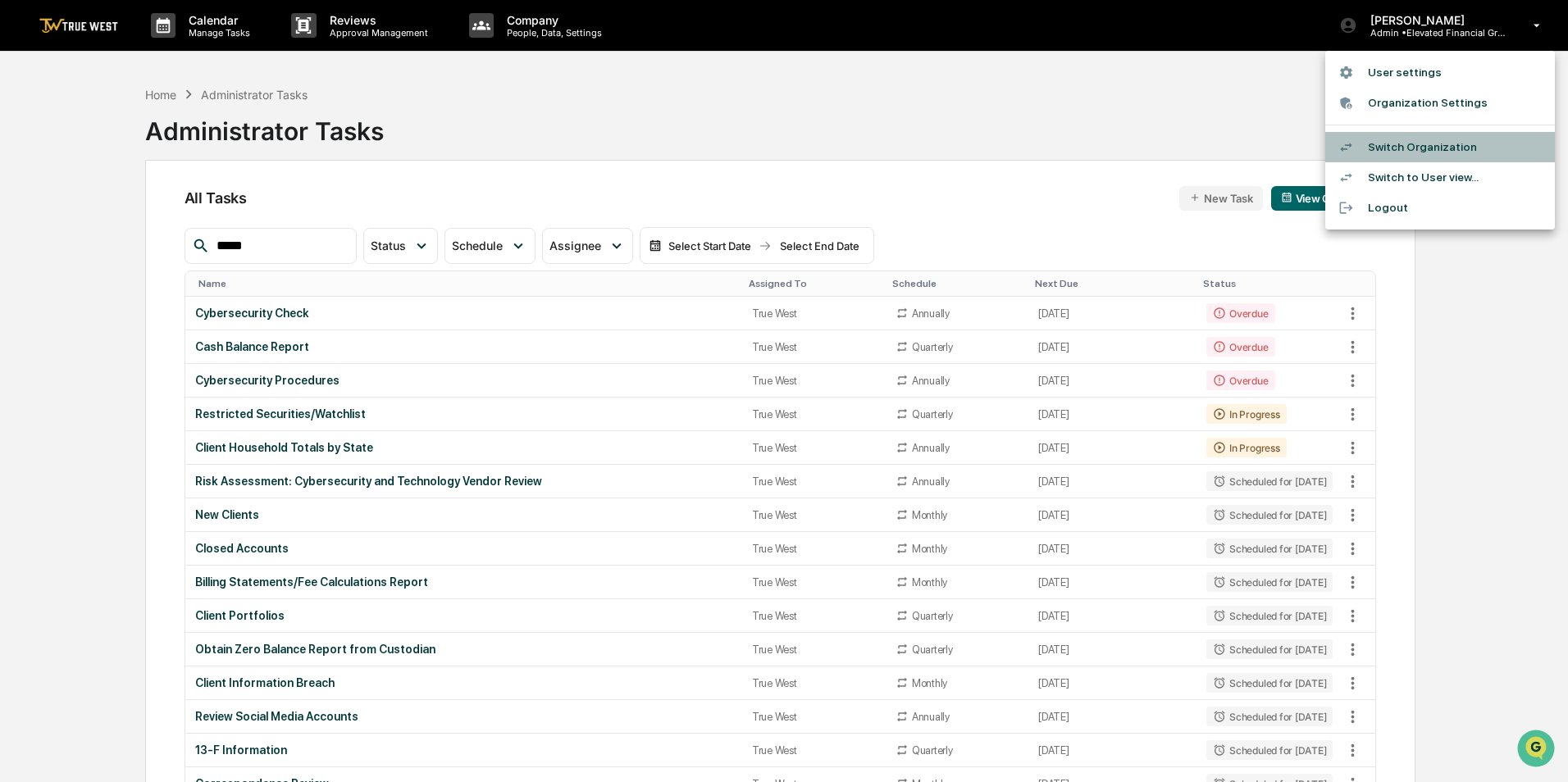
click at [1432, 145] on li "Switch Organization" at bounding box center [1439, 147] width 230 height 30
